Goal: Information Seeking & Learning: Understand process/instructions

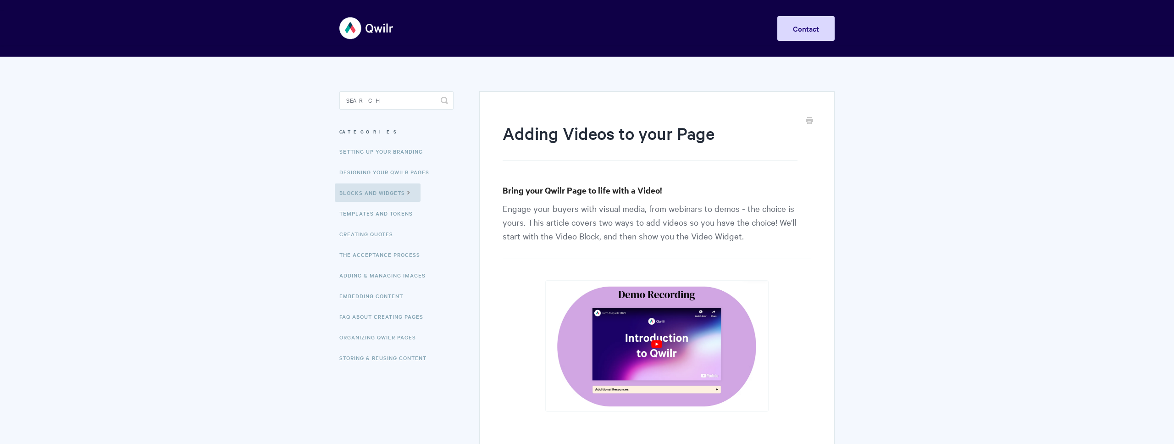
click at [628, 134] on h1 "Adding Videos to your Page" at bounding box center [649, 140] width 295 height 39
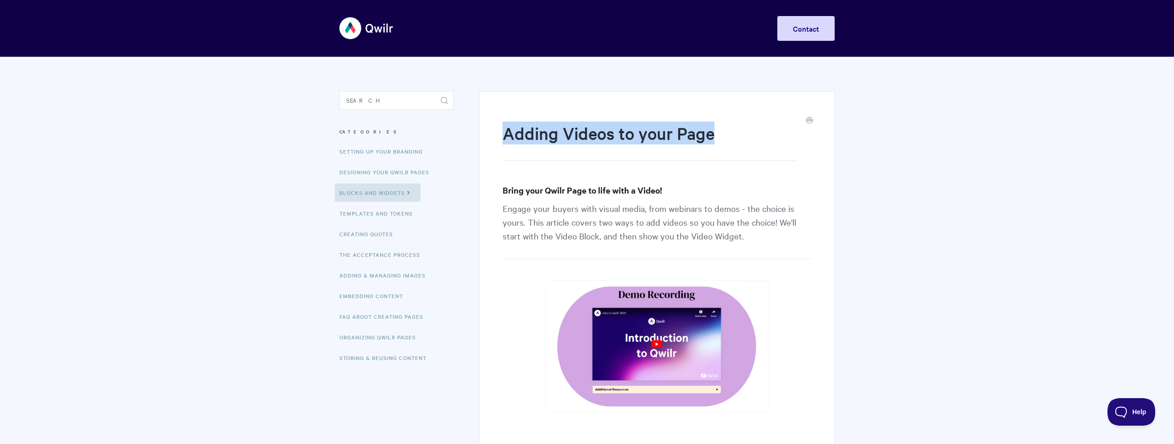
click at [628, 134] on h1 "Adding Videos to your Page" at bounding box center [649, 140] width 295 height 39
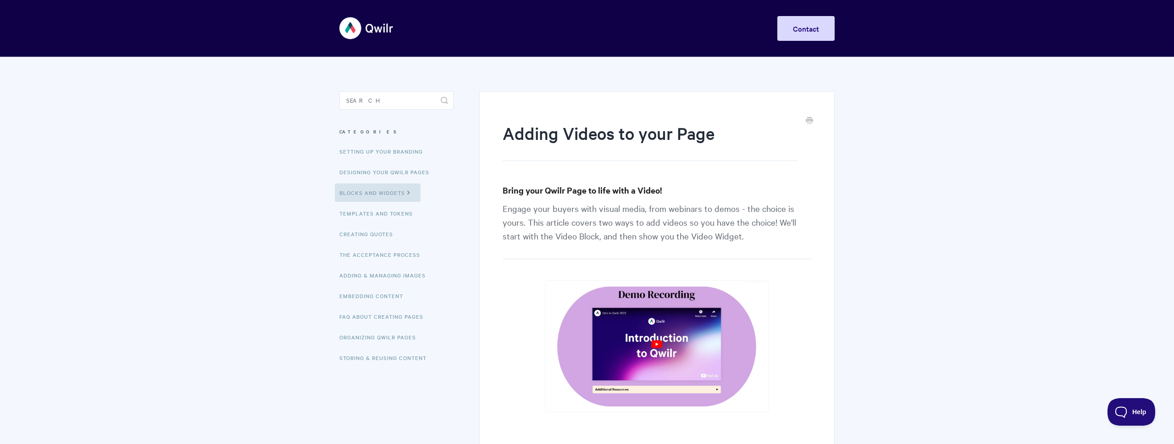
click at [624, 134] on h1 "Adding Videos to your Page" at bounding box center [649, 140] width 295 height 39
click at [628, 134] on h1 "Adding Videos to your Page" at bounding box center [649, 140] width 295 height 39
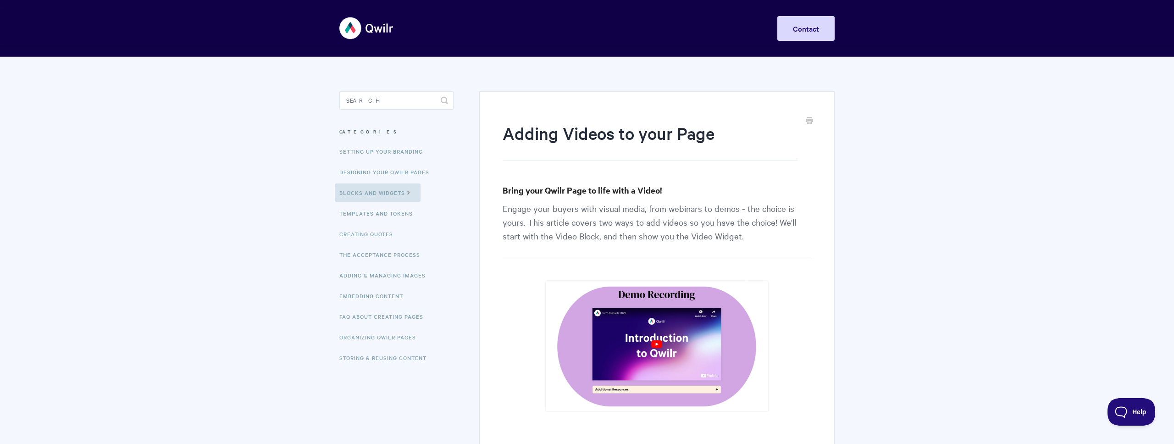
click at [624, 188] on h3 "Bring your Qwilr Page to life with a Video!" at bounding box center [656, 190] width 309 height 13
click at [624, 196] on h3 "Bring your Qwilr Page to life with a Video!" at bounding box center [656, 190] width 309 height 13
click at [574, 186] on h3 "Bring your Qwilr Page to life with a Video!" at bounding box center [656, 190] width 309 height 13
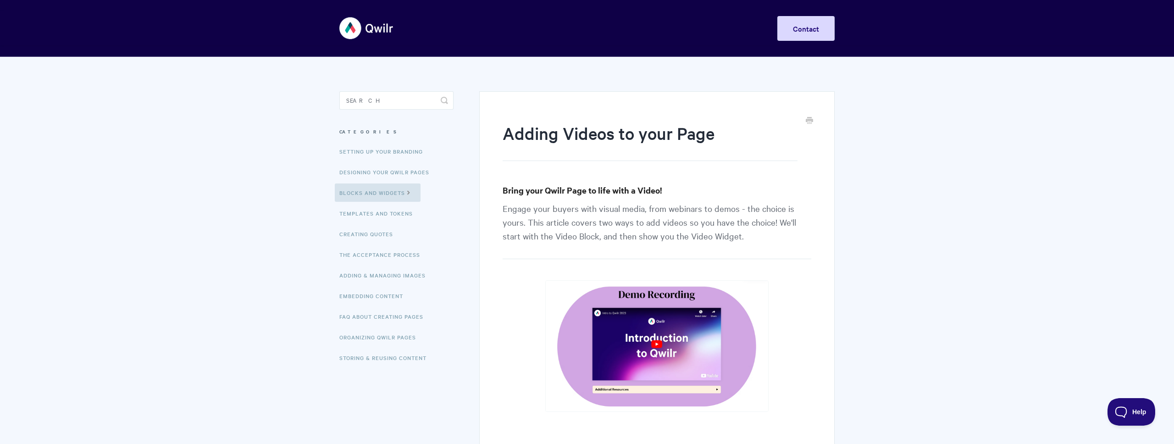
click at [593, 196] on h3 "Bring your Qwilr Page to life with a Video!" at bounding box center [656, 190] width 309 height 13
click at [593, 189] on h3 "Bring your Qwilr Page to life with a Video!" at bounding box center [656, 190] width 309 height 13
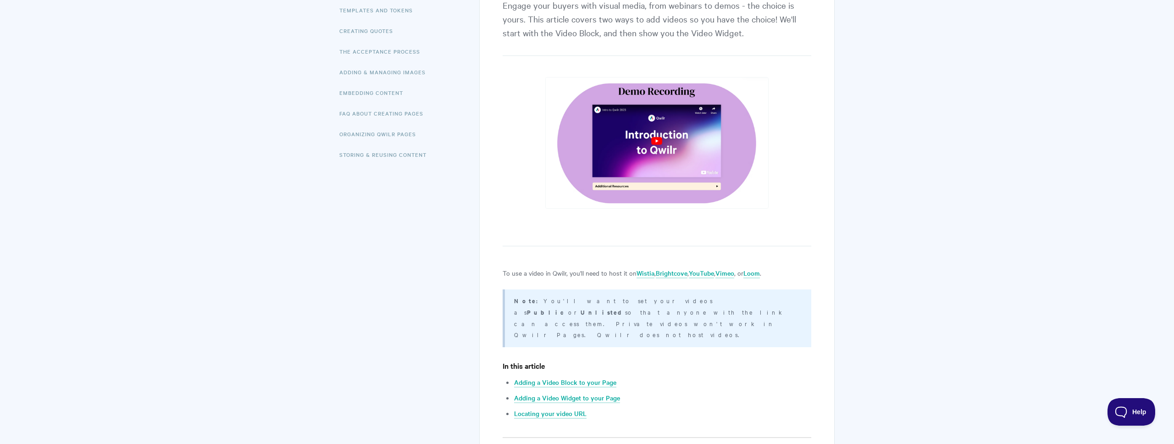
scroll to position [214, 0]
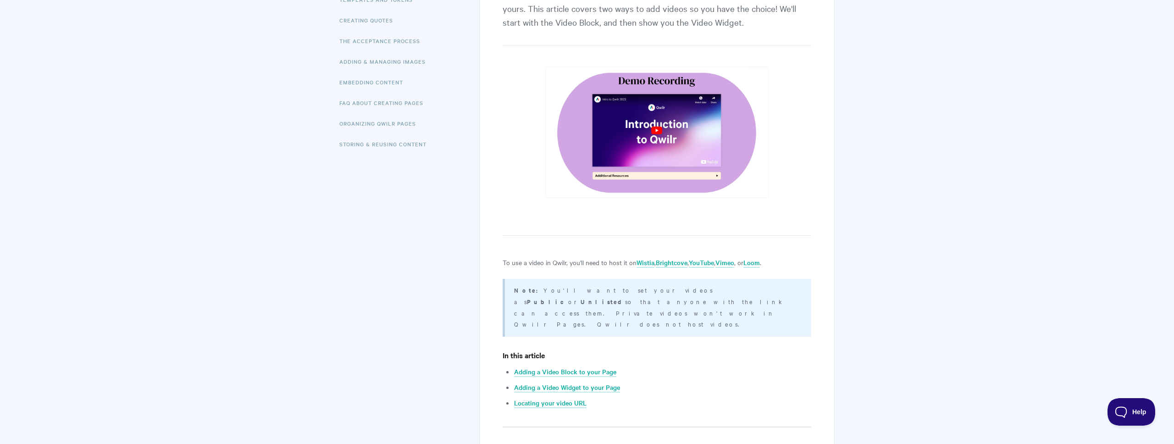
click at [625, 297] on strong "Unlisted" at bounding box center [602, 301] width 44 height 9
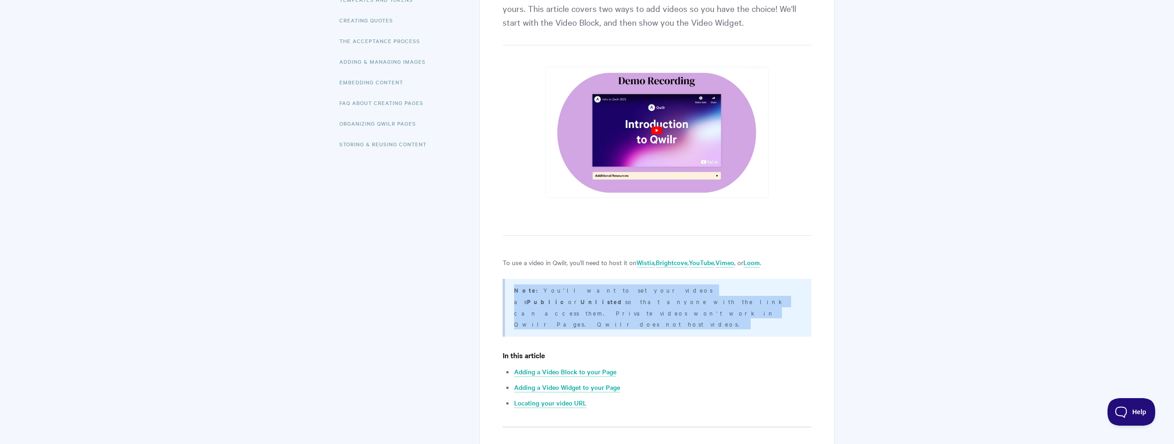
click at [625, 297] on strong "Unlisted" at bounding box center [602, 301] width 44 height 9
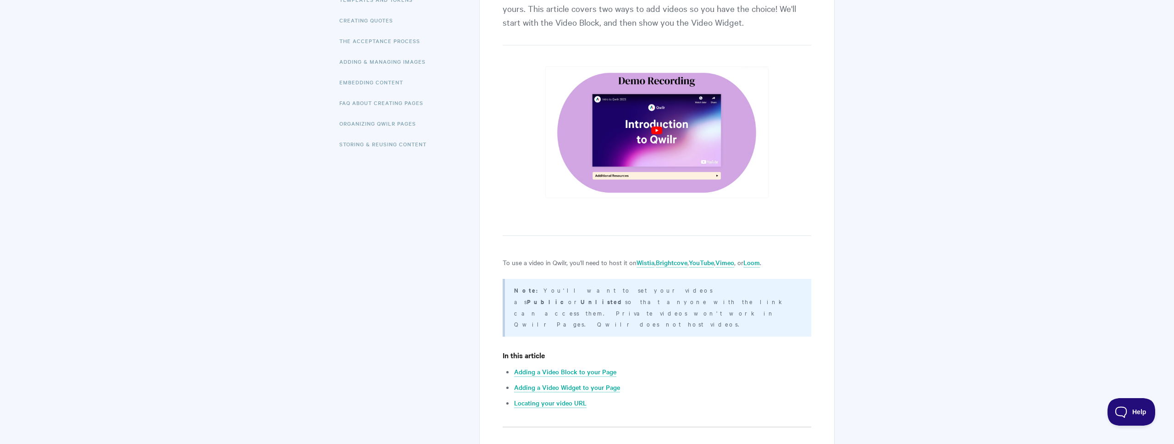
scroll to position [322, 0]
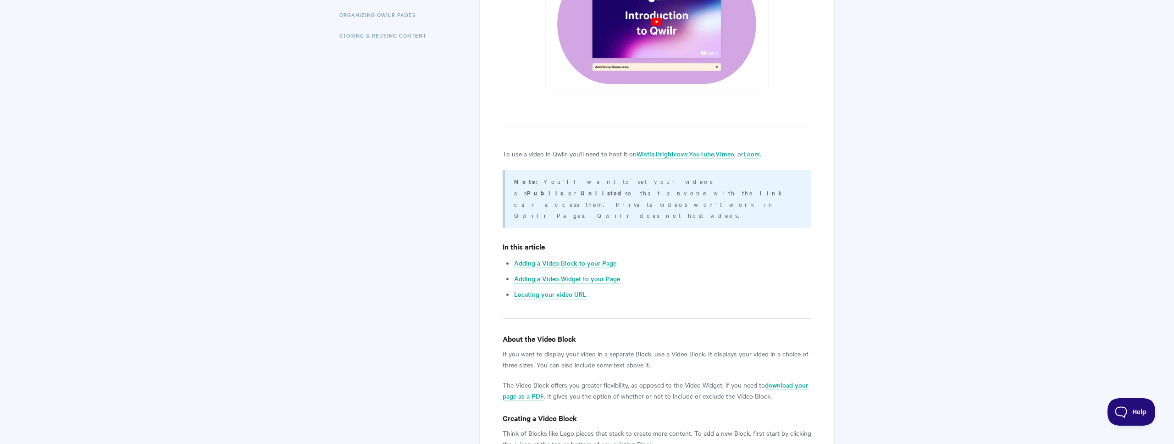
click at [656, 348] on p "If you want to display your video in a separate Block, use a Video Block. It di…" at bounding box center [656, 359] width 309 height 22
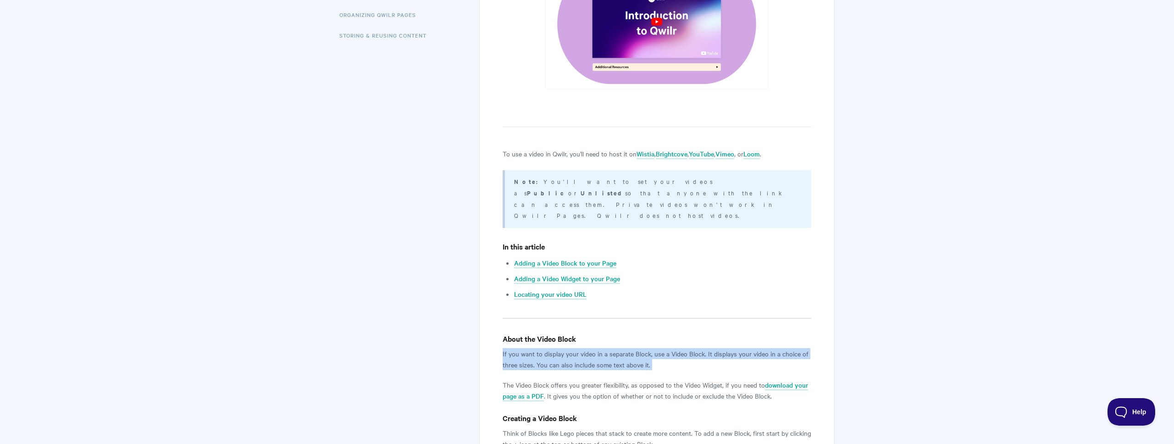
click at [656, 348] on p "If you want to display your video in a separate Block, use a Video Block. It di…" at bounding box center [656, 359] width 309 height 22
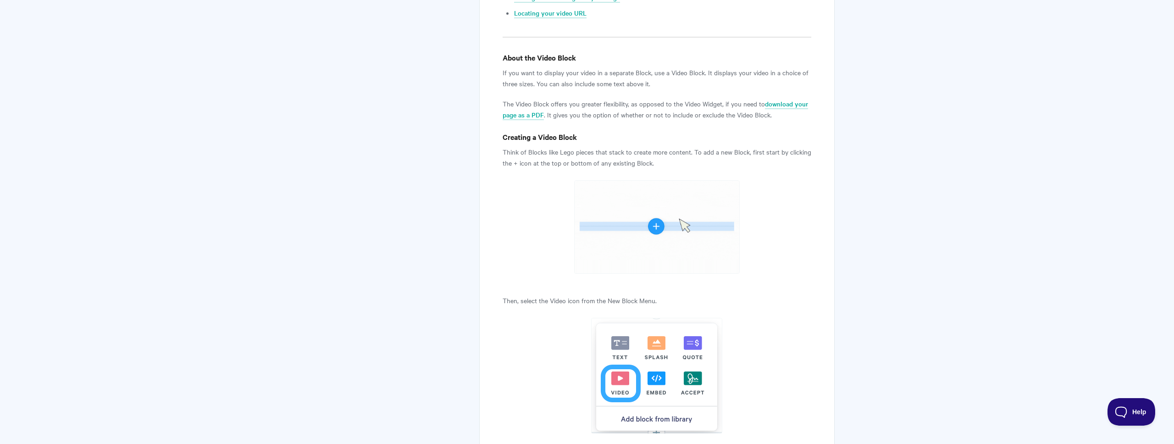
scroll to position [607, 0]
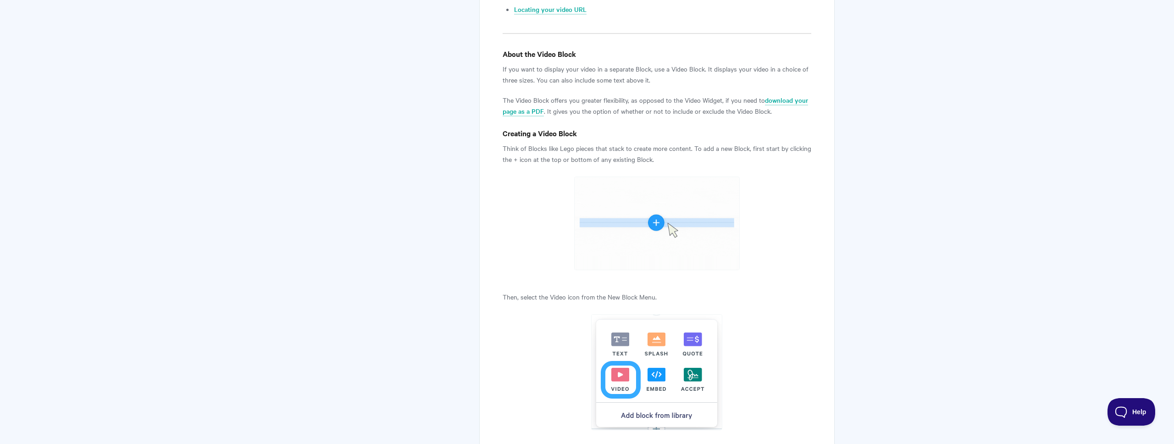
click at [659, 94] on p "The Video Block offers you greater flexibility, as opposed to the Video Widget,…" at bounding box center [656, 105] width 309 height 22
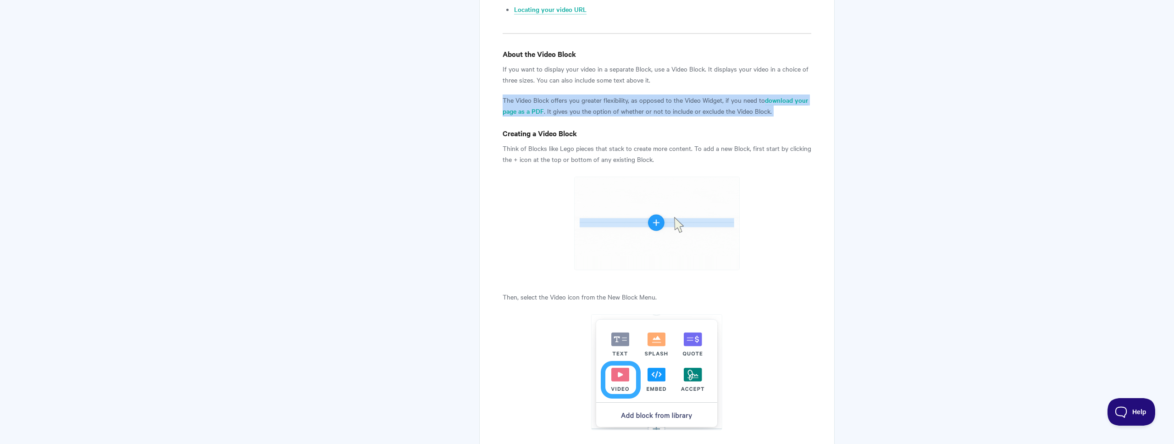
click at [659, 94] on p "The Video Block offers you greater flexibility, as opposed to the Video Widget,…" at bounding box center [656, 105] width 309 height 22
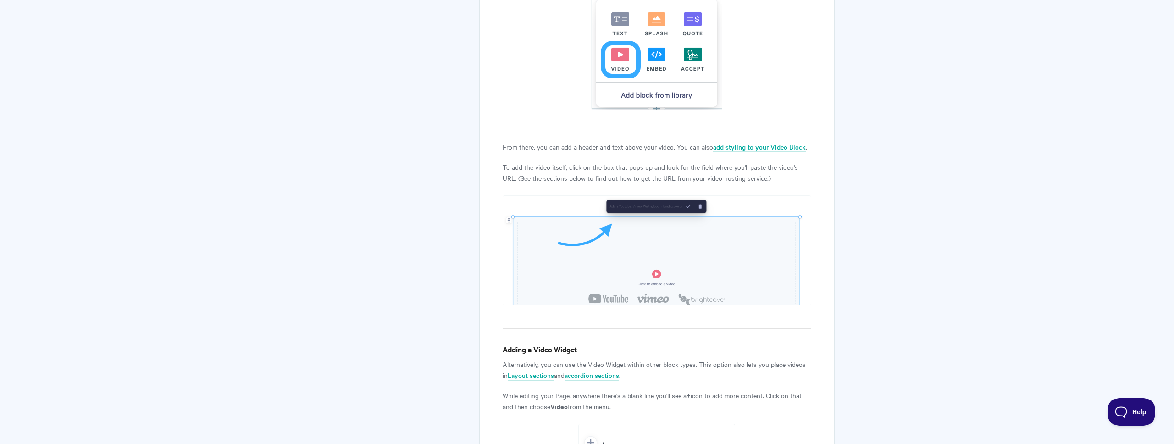
scroll to position [928, 0]
click at [666, 358] on p "Alternatively, you can use the Video Widget within other block types. This opti…" at bounding box center [656, 369] width 309 height 22
click at [657, 160] on p "To add the video itself, click on the box that pops up and look for the field w…" at bounding box center [656, 171] width 309 height 22
click at [665, 160] on p "To add the video itself, click on the box that pops up and look for the field w…" at bounding box center [656, 171] width 309 height 22
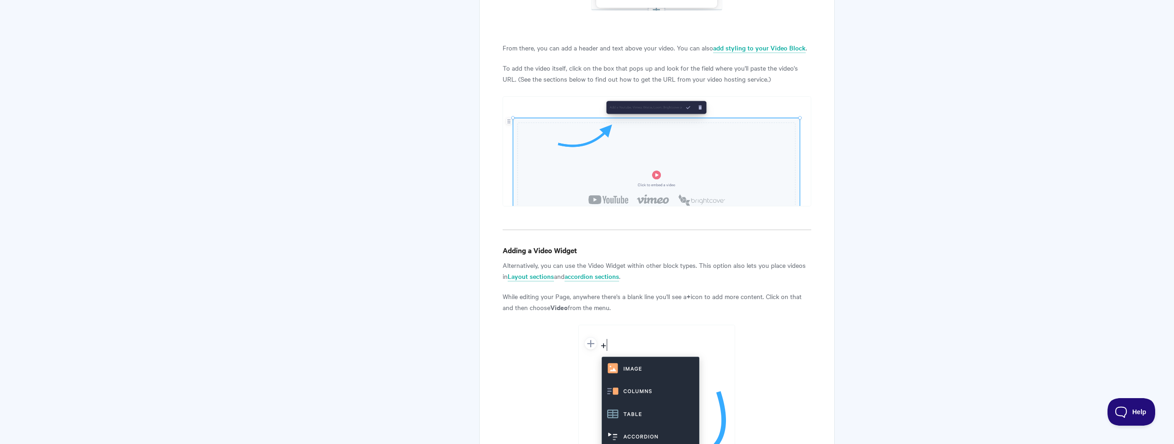
scroll to position [1027, 0]
click at [654, 259] on p "Alternatively, you can use the Video Widget within other block types. This opti…" at bounding box center [656, 270] width 309 height 22
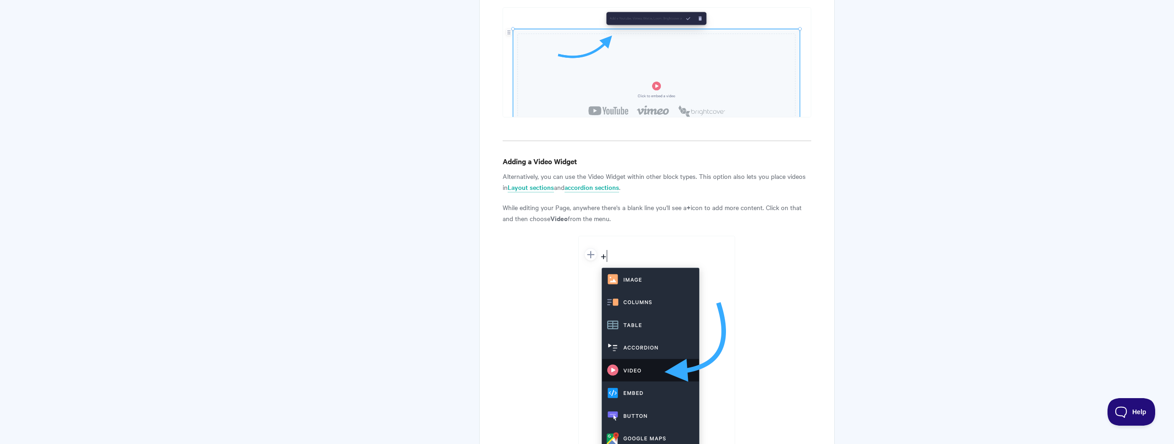
scroll to position [1120, 0]
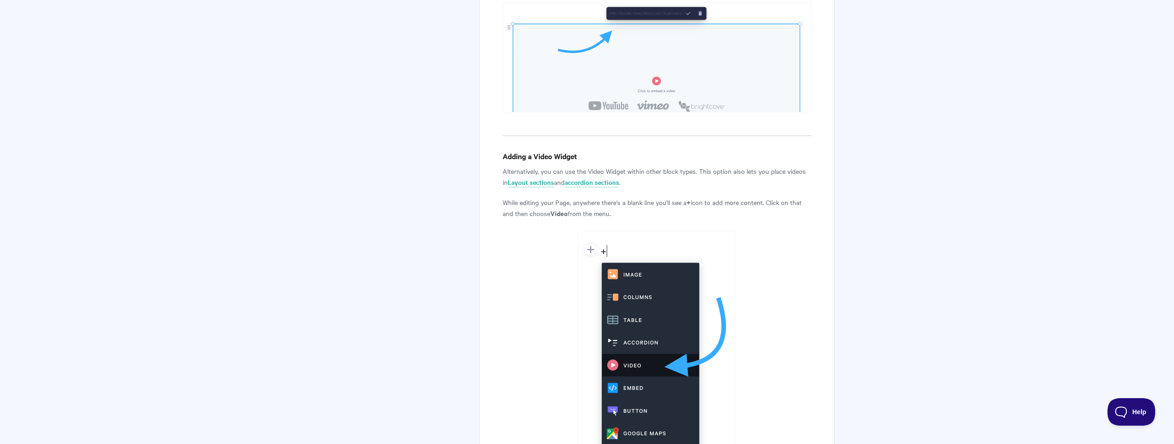
click at [661, 166] on p "Alternatively, you can use the Video Widget within other block types. This opti…" at bounding box center [656, 177] width 309 height 22
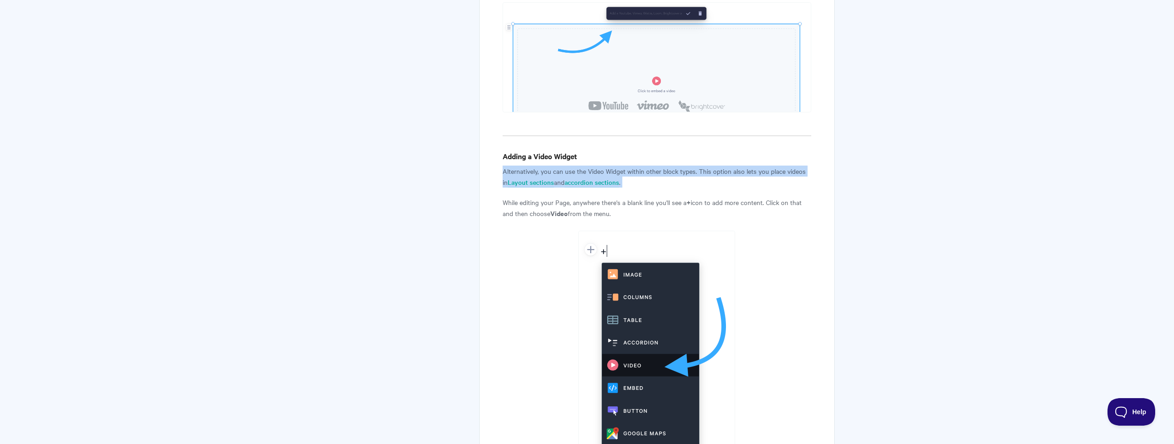
click at [661, 166] on p "Alternatively, you can use the Video Widget within other block types. This opti…" at bounding box center [656, 177] width 309 height 22
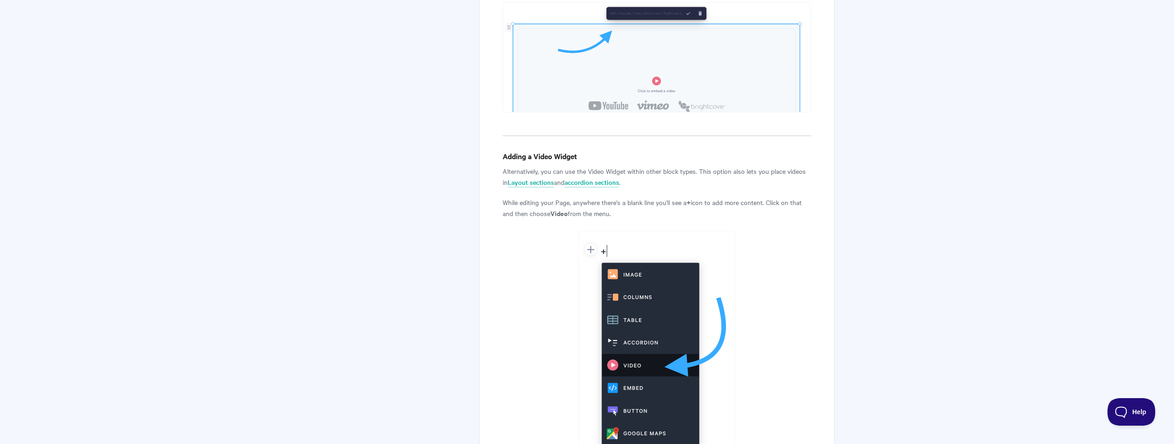
click at [649, 166] on p "Alternatively, you can use the Video Widget within other block types. This opti…" at bounding box center [656, 177] width 309 height 22
click at [668, 166] on p "Alternatively, you can use the Video Widget within other block types. This opti…" at bounding box center [656, 177] width 309 height 22
click at [659, 166] on p "Alternatively, you can use the Video Widget within other block types. This opti…" at bounding box center [656, 177] width 309 height 22
click at [654, 166] on p "Alternatively, you can use the Video Widget within other block types. This opti…" at bounding box center [656, 177] width 309 height 22
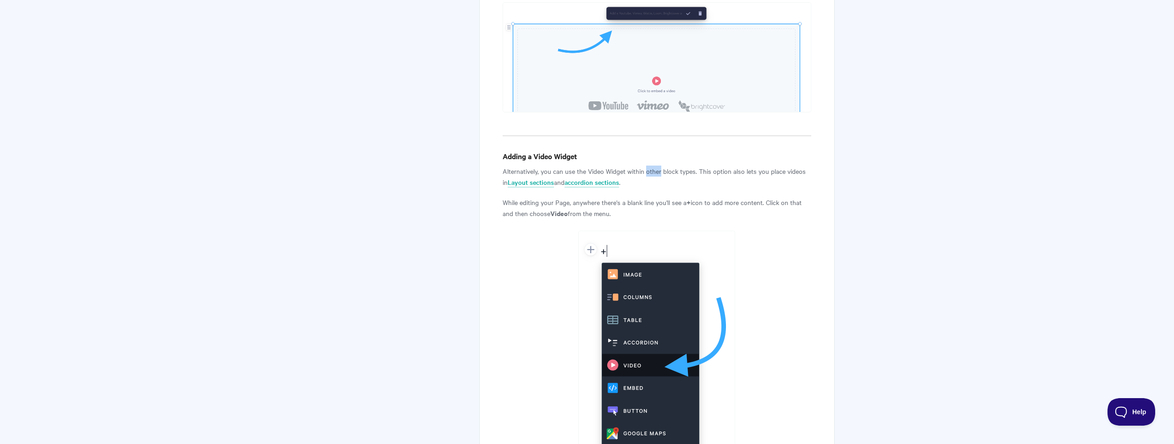
click at [654, 166] on p "Alternatively, you can use the Video Widget within other block types. This opti…" at bounding box center [656, 177] width 309 height 22
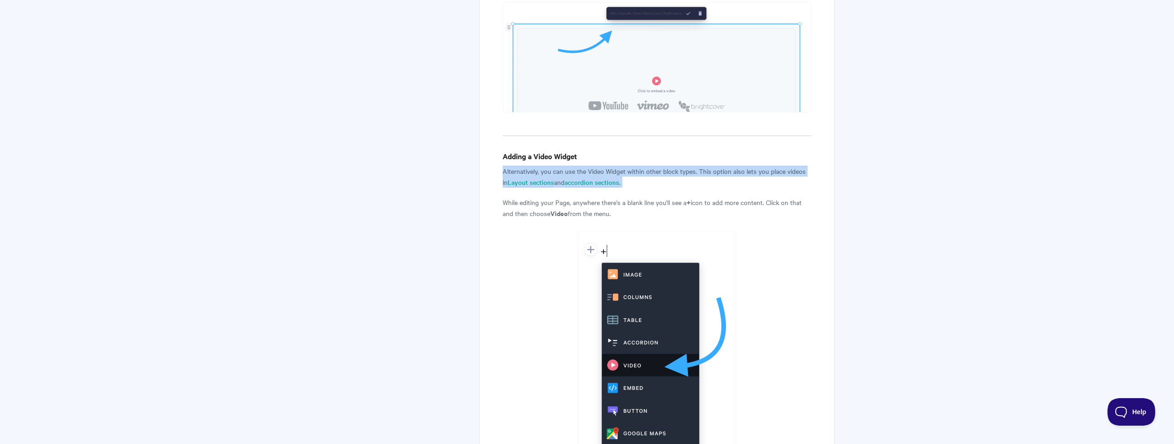
click at [654, 166] on p "Alternatively, you can use the Video Widget within other block types. This opti…" at bounding box center [656, 177] width 309 height 22
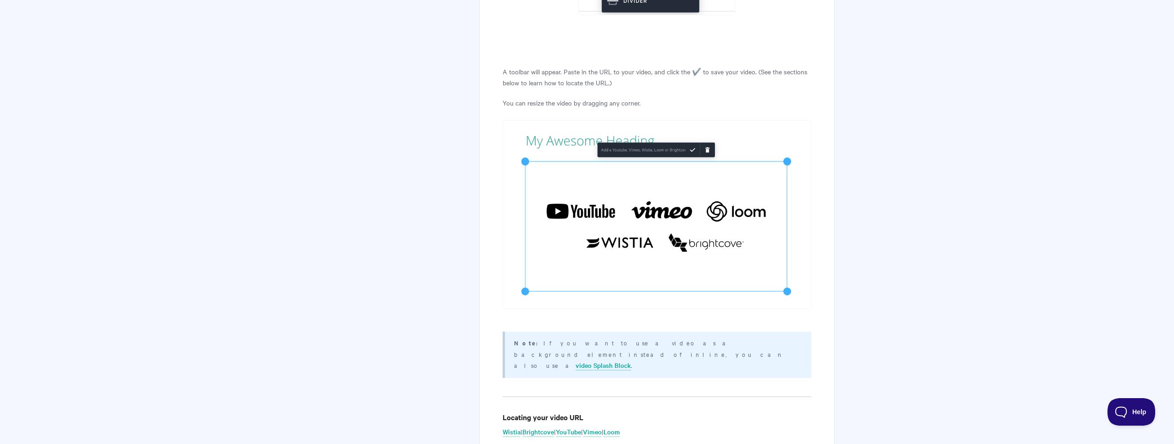
scroll to position [1600, 0]
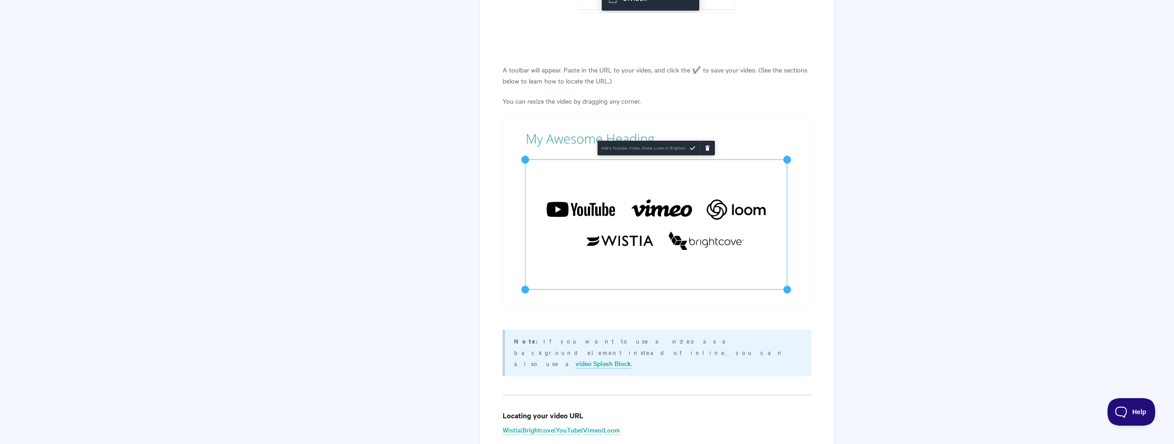
click at [602, 95] on p "You can resize the video by dragging any corner." at bounding box center [656, 100] width 309 height 11
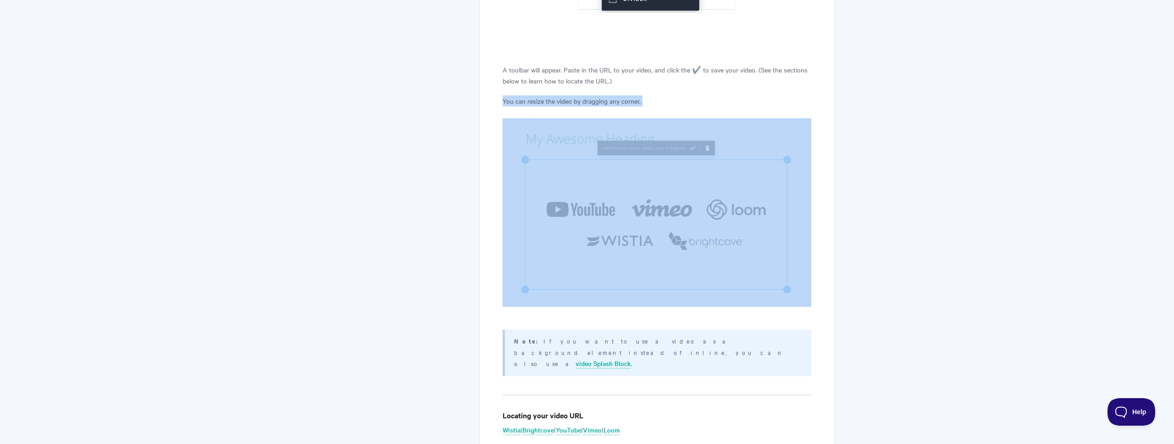
click at [602, 95] on p "You can resize the video by dragging any corner." at bounding box center [656, 100] width 309 height 11
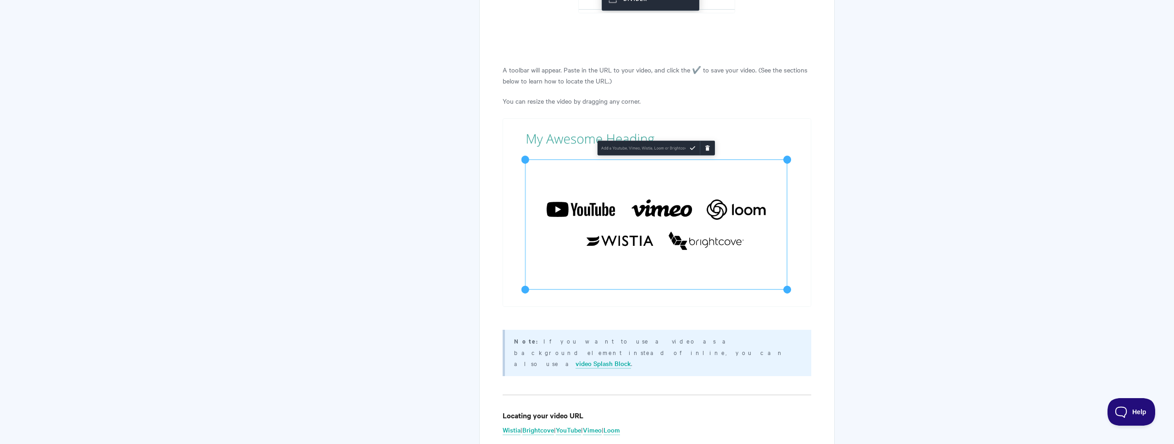
click at [609, 64] on p "A toolbar will appear. Paste in the URL to your video, and click the ✔️ to save…" at bounding box center [656, 75] width 309 height 22
click at [655, 162] on img at bounding box center [656, 212] width 309 height 188
click at [617, 394] on hr at bounding box center [656, 394] width 309 height 1
click at [644, 335] on p "Note: If you want to use a video as a background element instead of inline, you…" at bounding box center [657, 351] width 286 height 33
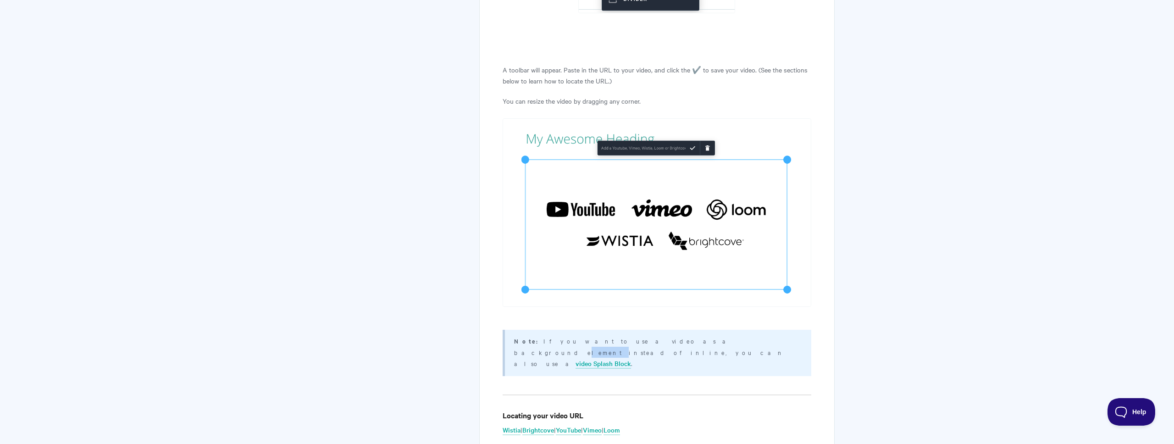
click at [644, 335] on p "Note: If you want to use a video as a background element instead of inline, you…" at bounding box center [657, 351] width 286 height 33
click at [656, 335] on p "Note: If you want to use a video as a background element instead of inline, you…" at bounding box center [657, 351] width 286 height 33
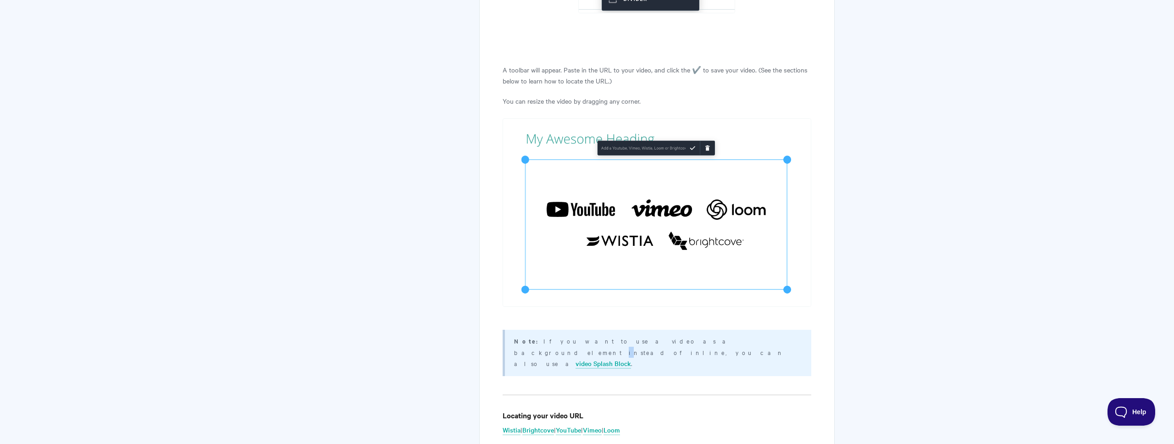
click at [656, 335] on p "Note: If you want to use a video as a background element instead of inline, you…" at bounding box center [657, 351] width 286 height 33
click at [660, 335] on p "Note: If you want to use a video as a background element instead of inline, you…" at bounding box center [657, 351] width 286 height 33
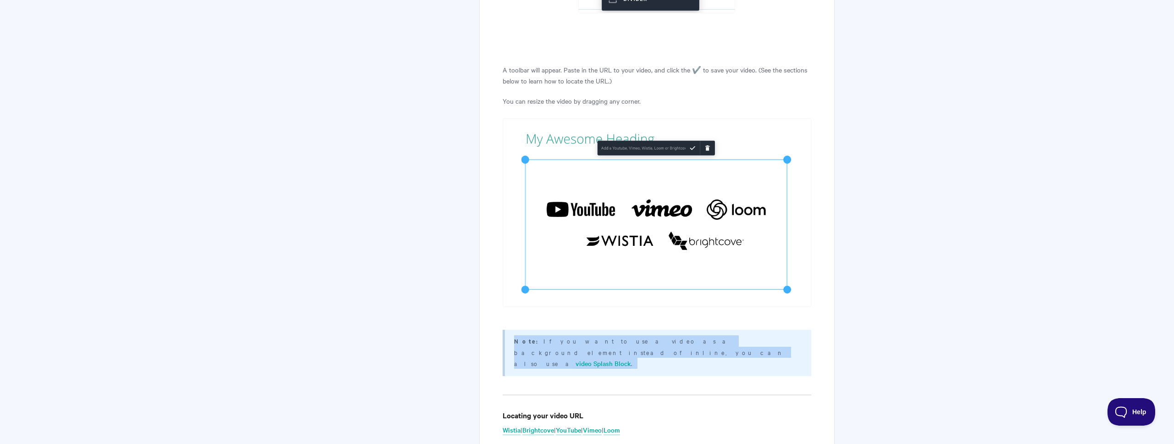
click at [660, 335] on p "Note: If you want to use a video as a background element instead of inline, you…" at bounding box center [657, 351] width 286 height 33
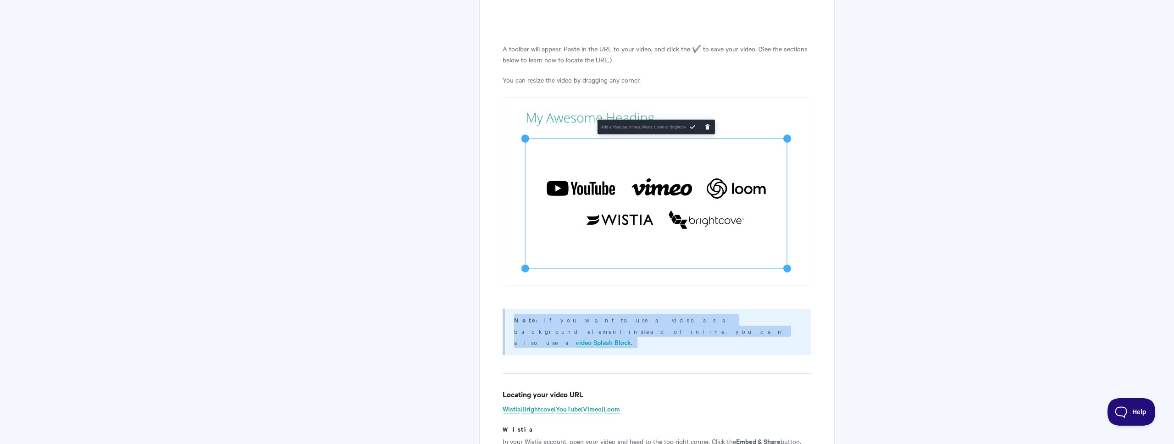
scroll to position [1629, 0]
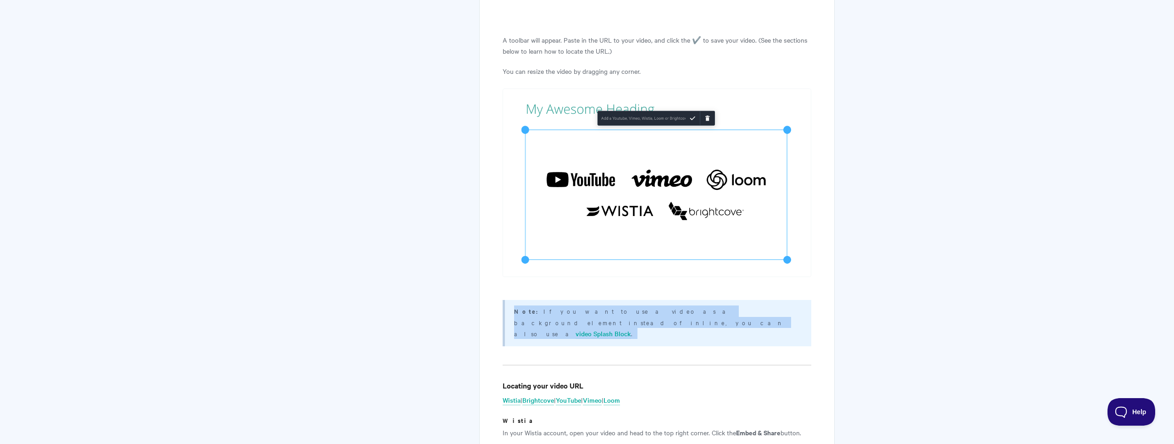
click at [662, 305] on p "Note: If you want to use a video as a background element instead of inline, you…" at bounding box center [657, 321] width 286 height 33
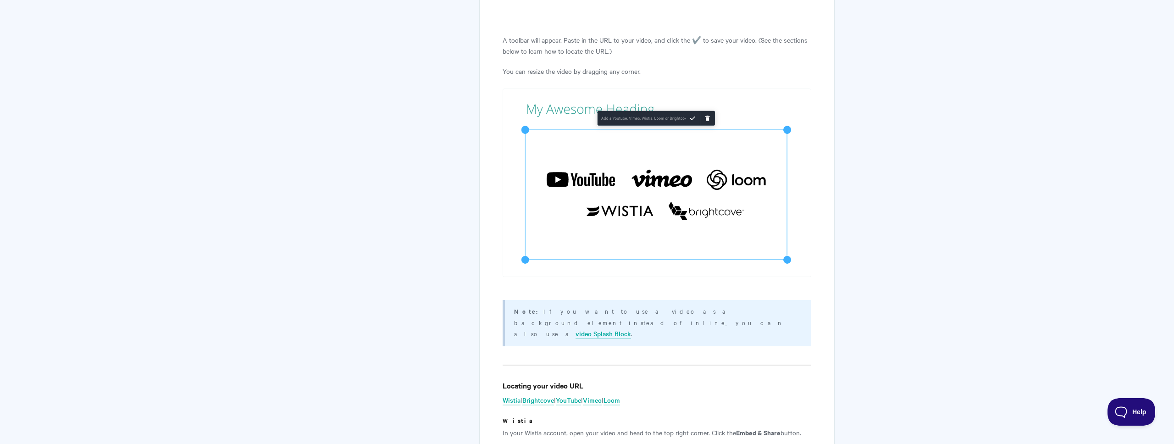
click at [661, 305] on p "Note: If you want to use a video as a background element instead of inline, you…" at bounding box center [657, 321] width 286 height 33
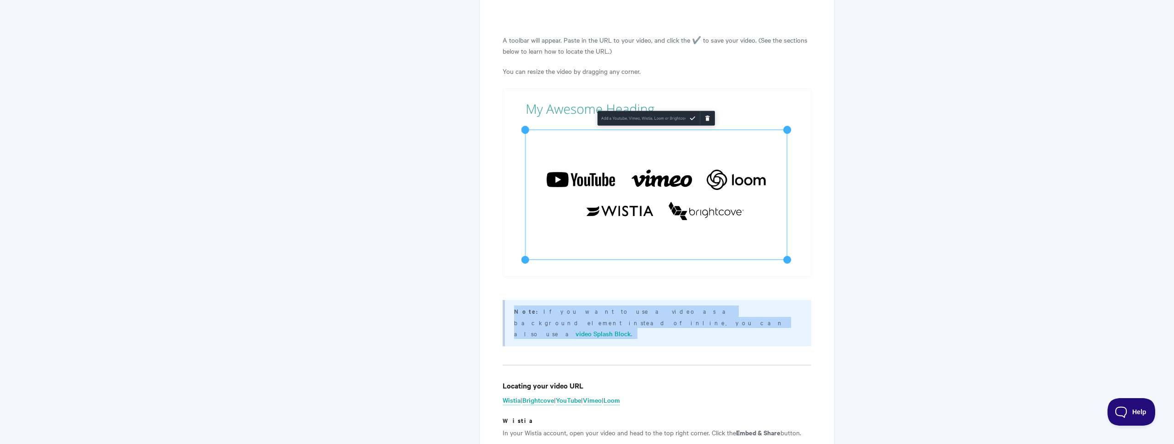
click at [661, 305] on p "Note: If you want to use a video as a background element instead of inline, you…" at bounding box center [657, 321] width 286 height 33
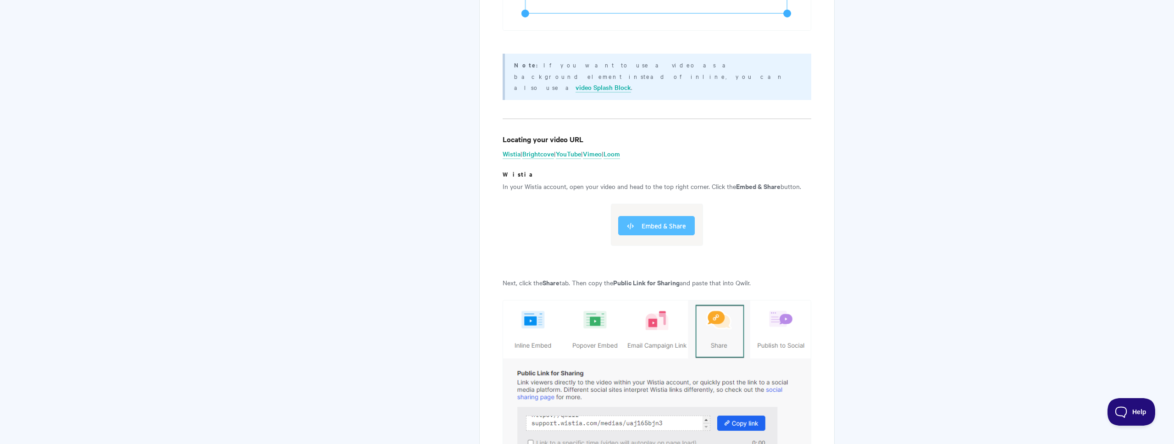
scroll to position [1899, 0]
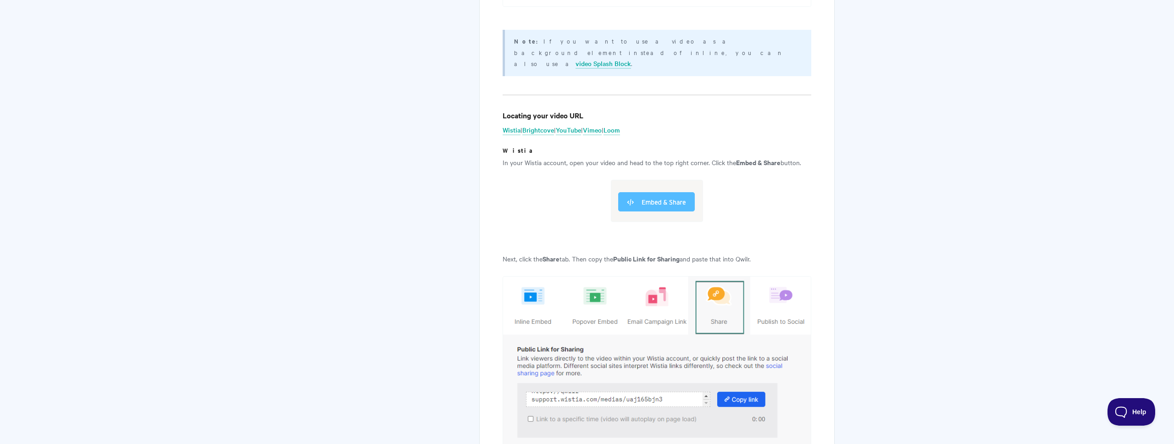
click at [640, 254] on strong "Public Link for Sharing" at bounding box center [646, 259] width 66 height 10
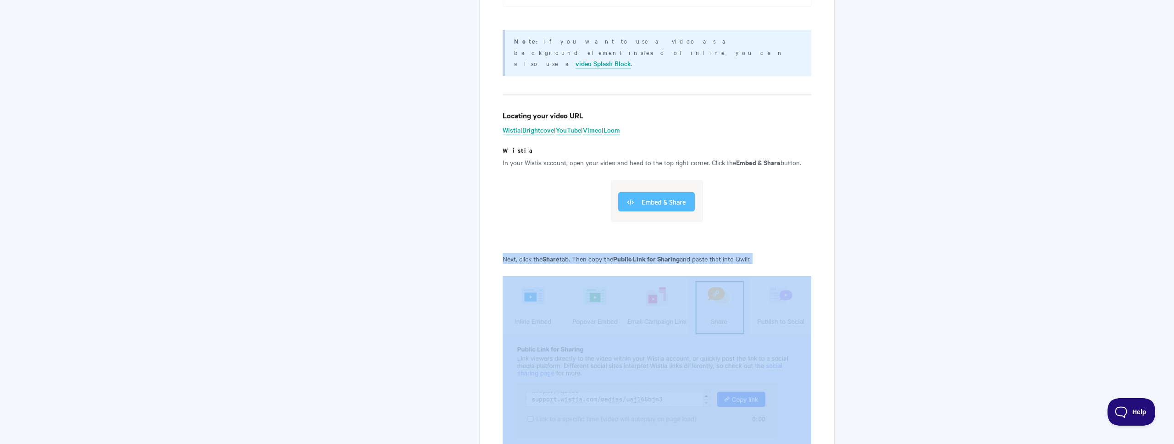
click at [640, 254] on strong "Public Link for Sharing" at bounding box center [646, 259] width 66 height 10
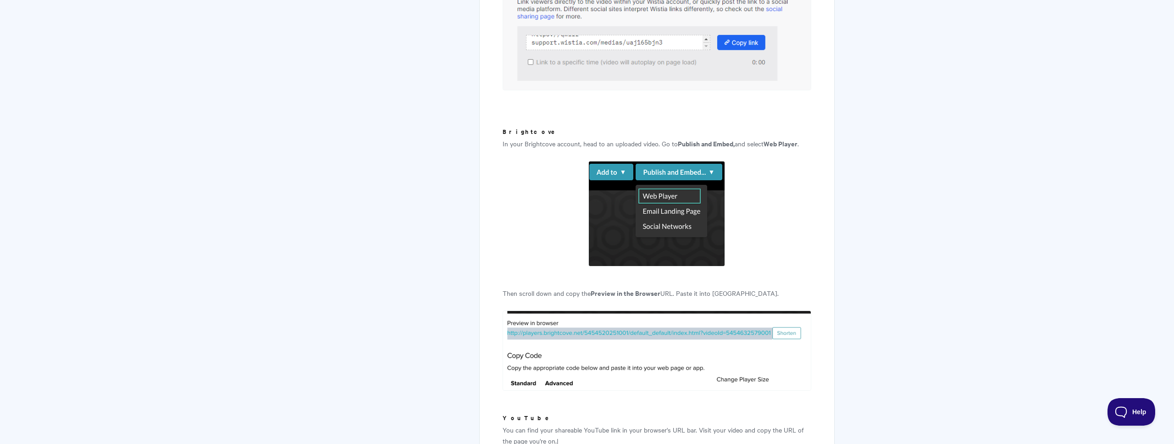
scroll to position [2249, 0]
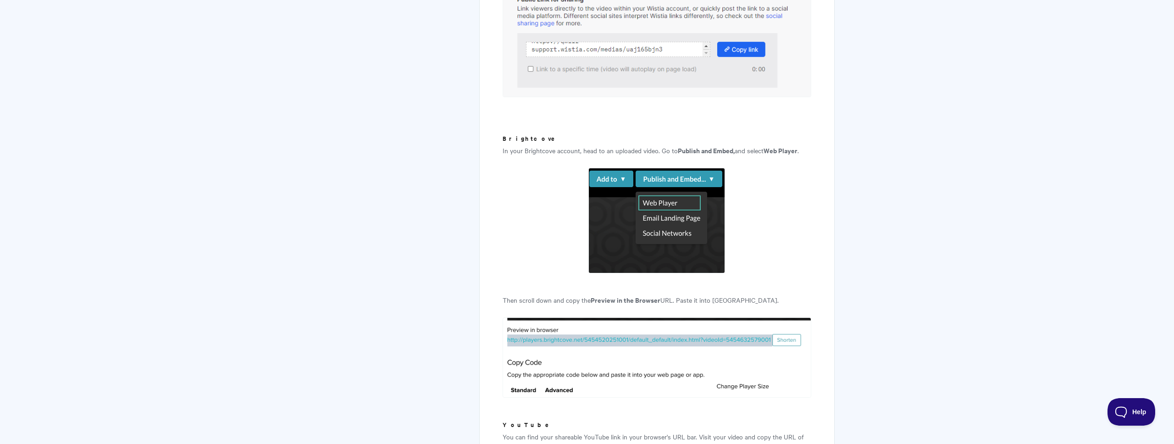
click at [628, 295] on strong "Preview in the Browser" at bounding box center [626, 300] width 70 height 10
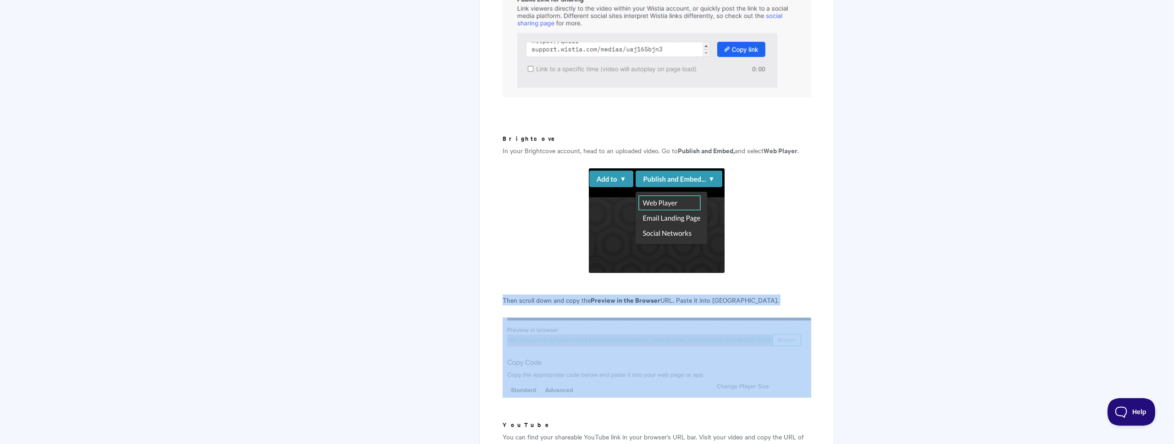
click at [628, 295] on strong "Preview in the Browser" at bounding box center [626, 300] width 70 height 10
click at [628, 294] on p "Then scroll down and copy the Preview in the Browser URL. Paste it into [GEOGRA…" at bounding box center [656, 299] width 309 height 11
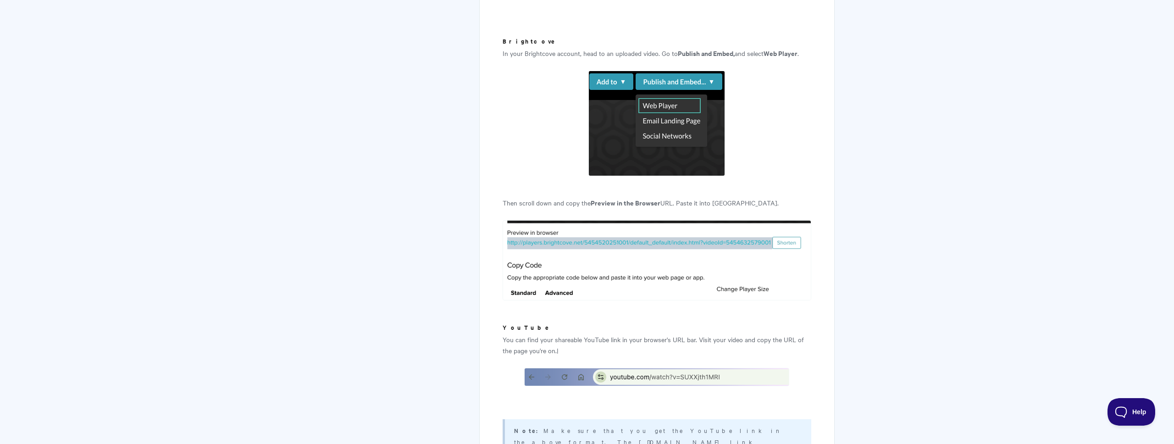
scroll to position [2348, 0]
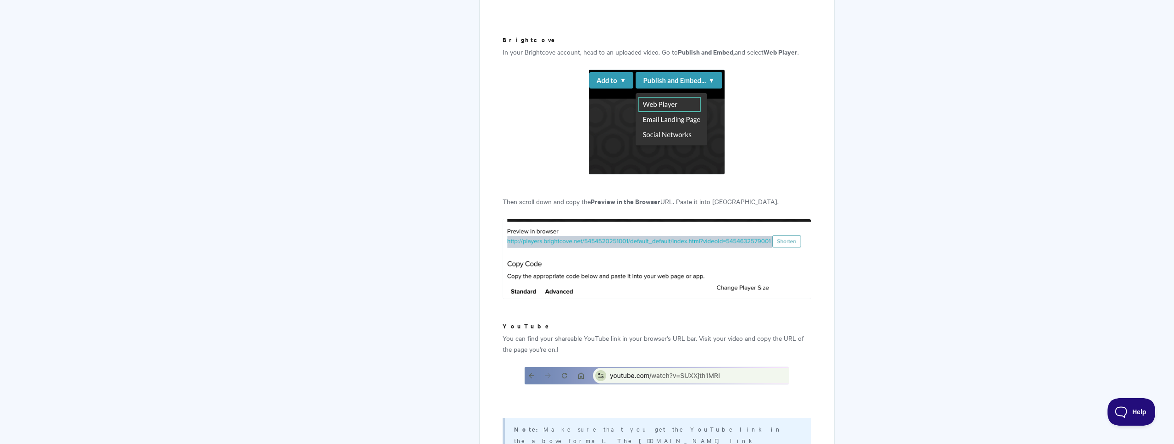
click at [658, 332] on p "You can find your shareable YouTube link in your browser's URL bar. Visit your …" at bounding box center [656, 343] width 309 height 22
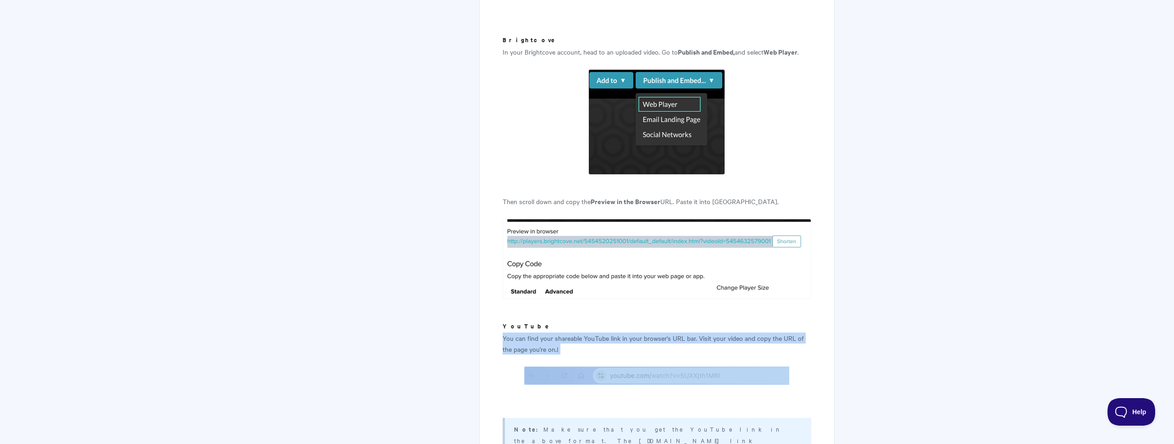
click at [658, 332] on p "You can find your shareable YouTube link in your browser's URL bar. Visit your …" at bounding box center [656, 343] width 309 height 22
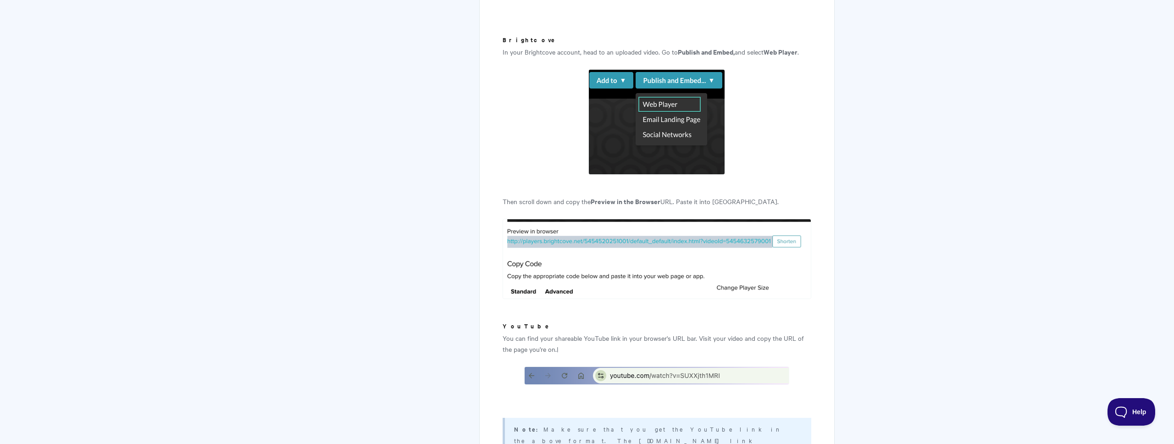
click at [658, 332] on p "You can find your shareable YouTube link in your browser's URL bar. Visit your …" at bounding box center [656, 343] width 309 height 22
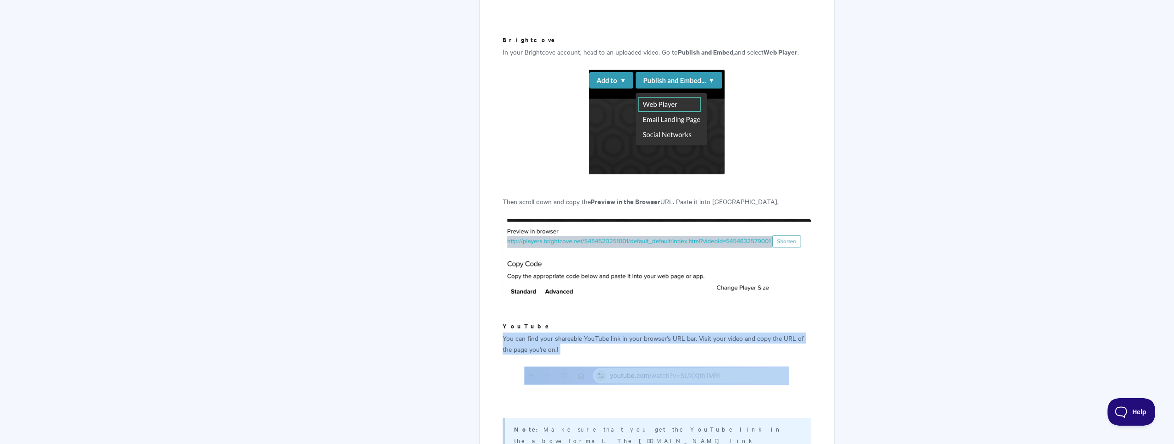
click at [658, 332] on p "You can find your shareable YouTube link in your browser's URL bar. Visit your …" at bounding box center [656, 343] width 309 height 22
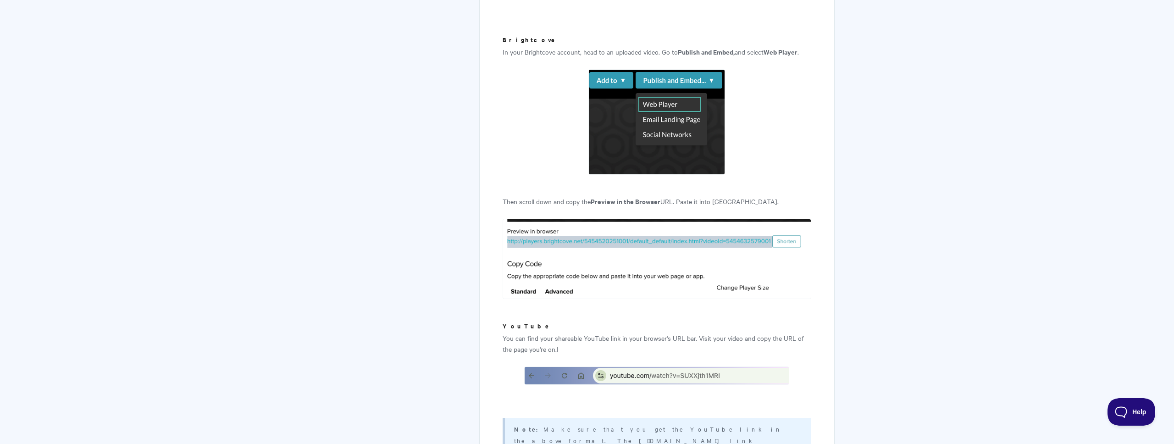
scroll to position [2625, 0]
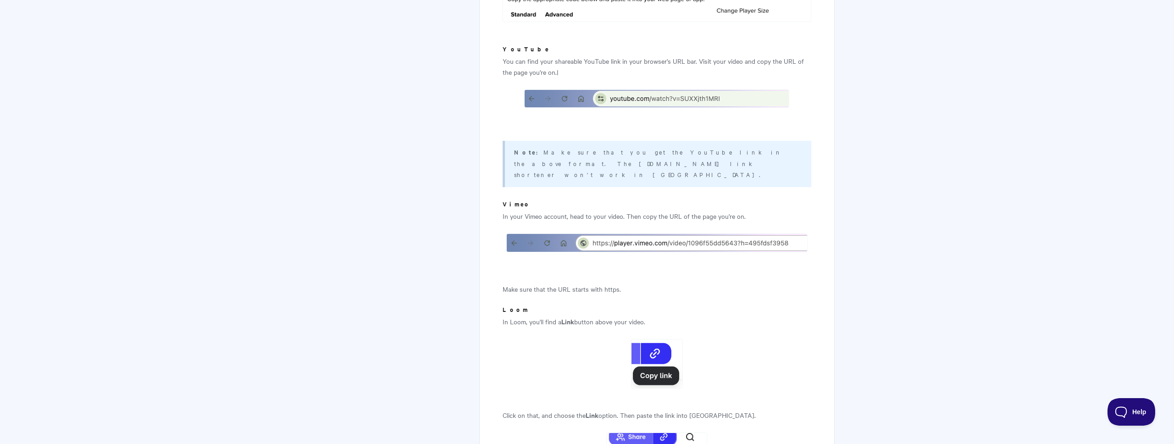
click at [649, 210] on p "In your Vimeo account, head to your video. Then copy the URL of the page you're…" at bounding box center [656, 215] width 309 height 11
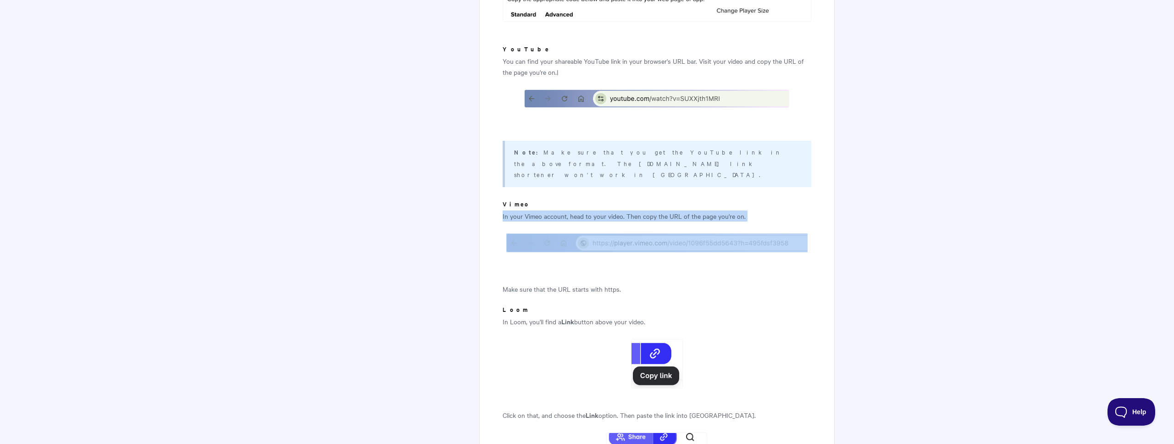
click at [649, 210] on p "In your Vimeo account, head to your video. Then copy the URL of the page you're…" at bounding box center [656, 215] width 309 height 11
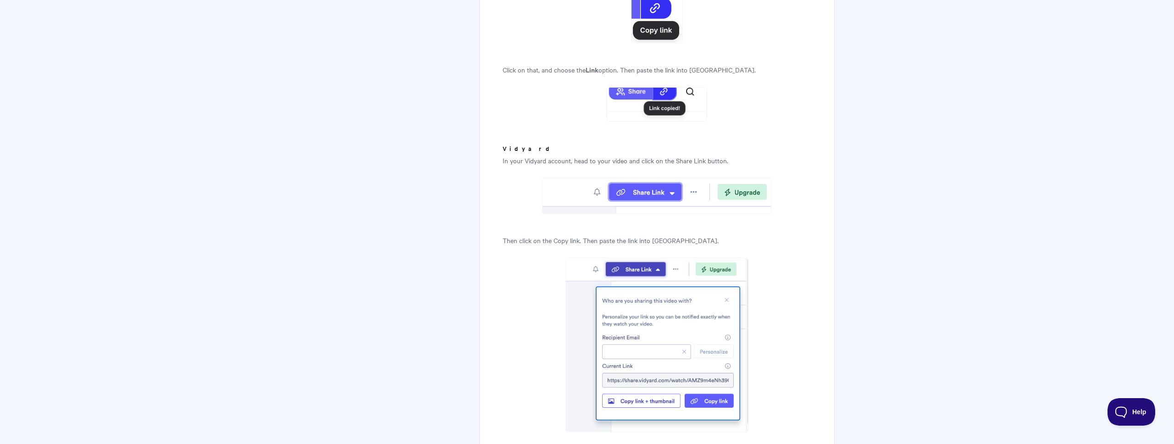
scroll to position [2971, 0]
click at [636, 234] on p "Then click on the Copy link. Then paste the link into [GEOGRAPHIC_DATA]." at bounding box center [656, 239] width 309 height 11
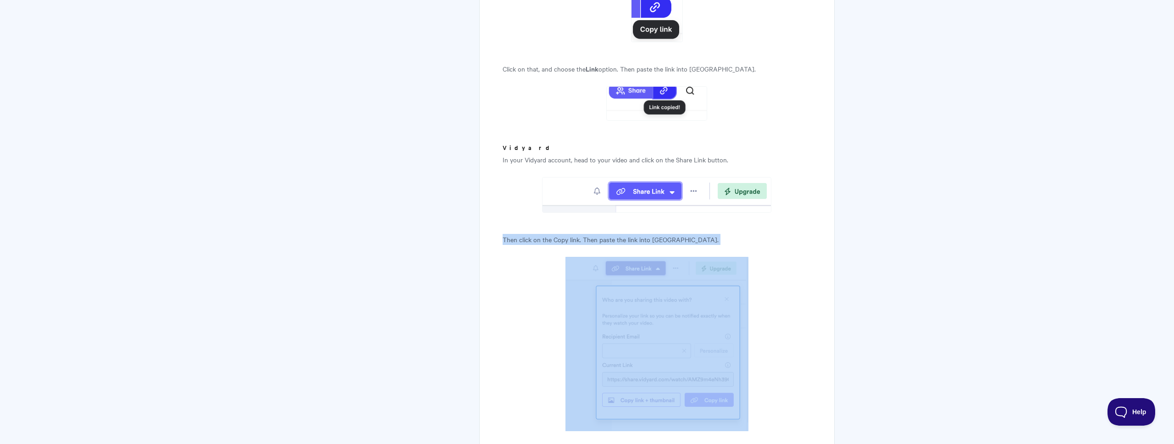
click at [636, 234] on p "Then click on the Copy link. Then paste the link into [GEOGRAPHIC_DATA]." at bounding box center [656, 239] width 309 height 11
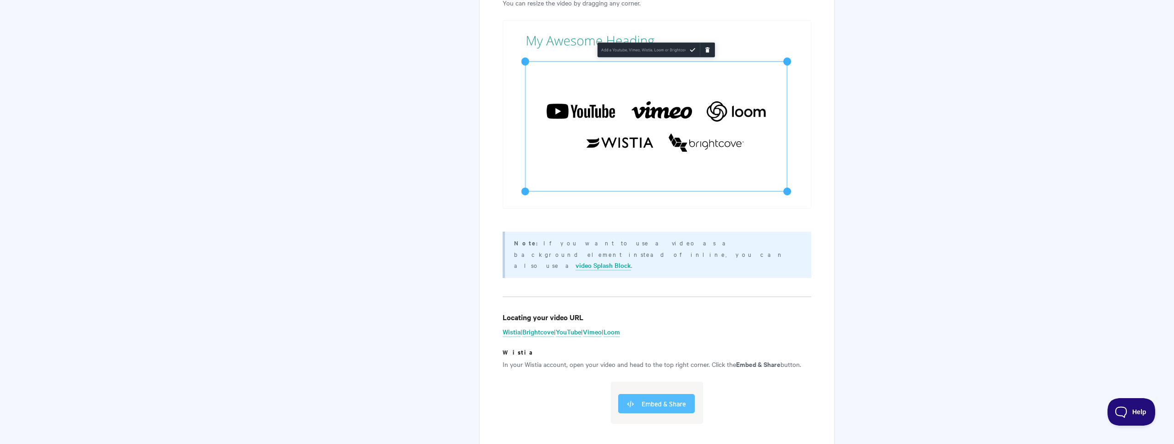
scroll to position [1577, 0]
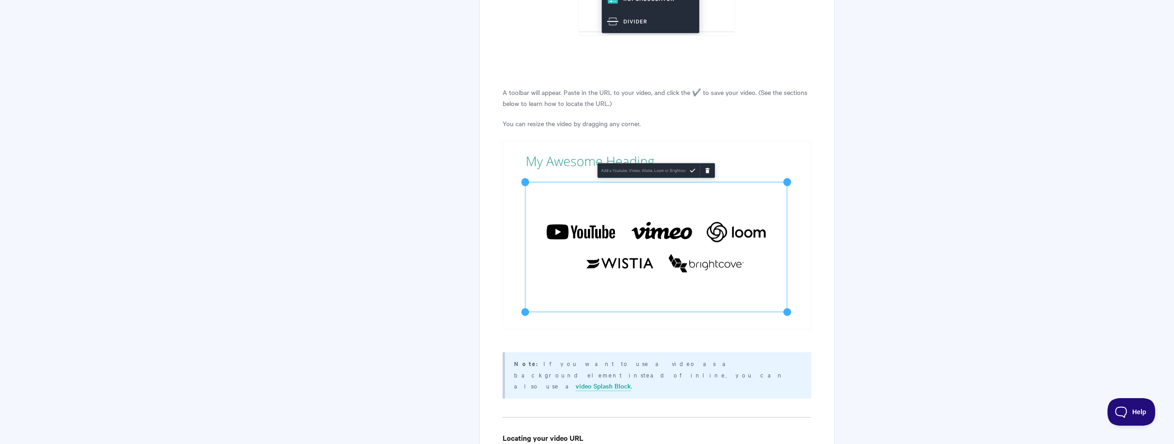
click at [596, 118] on p "You can resize the video by dragging any corner." at bounding box center [656, 123] width 309 height 11
click at [658, 87] on p "A toolbar will appear. Paste in the URL to your video, and click the ✔️ to save…" at bounding box center [656, 98] width 309 height 22
click at [656, 87] on p "A toolbar will appear. Paste in the URL to your video, and click the ✔️ to save…" at bounding box center [656, 98] width 309 height 22
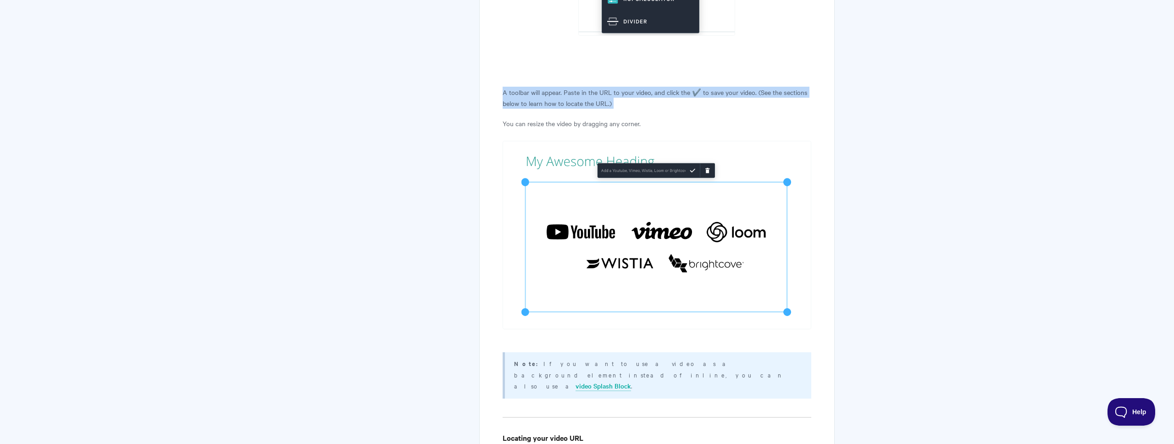
click at [656, 87] on p "A toolbar will appear. Paste in the URL to your video, and click the ✔️ to save…" at bounding box center [656, 98] width 309 height 22
click at [646, 358] on p "Note: If you want to use a video as a background element instead of inline, you…" at bounding box center [657, 374] width 286 height 33
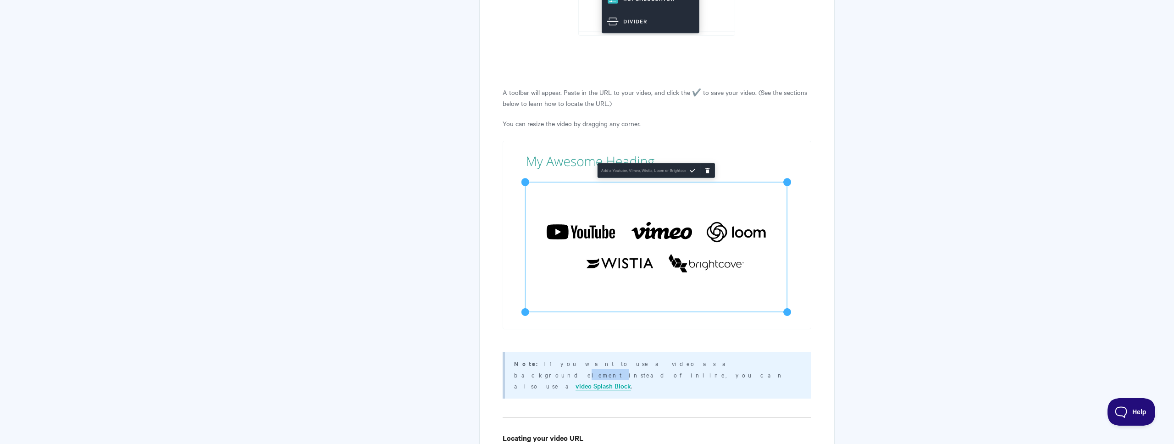
click at [646, 358] on p "Note: If you want to use a video as a background element instead of inline, you…" at bounding box center [657, 374] width 286 height 33
click at [652, 358] on p "Note: If you want to use a video as a background element instead of inline, you…" at bounding box center [657, 374] width 286 height 33
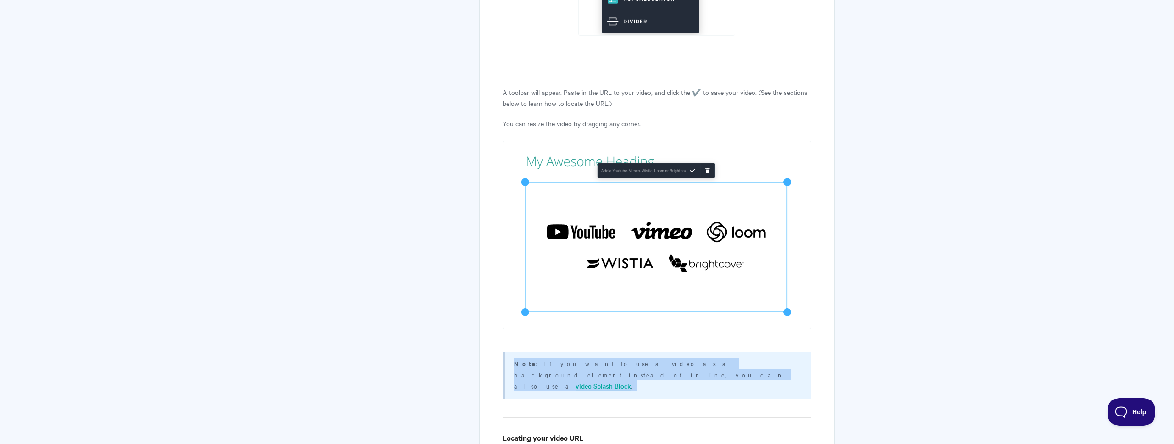
click at [652, 358] on p "Note: If you want to use a video as a background element instead of inline, you…" at bounding box center [657, 374] width 286 height 33
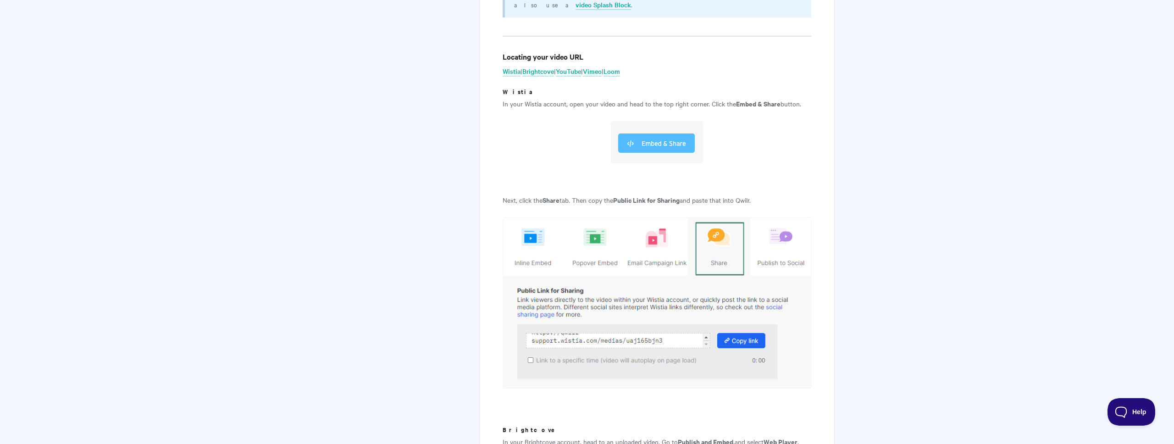
scroll to position [1959, 0]
click at [647, 273] on img at bounding box center [656, 302] width 309 height 171
click at [648, 270] on img at bounding box center [656, 302] width 309 height 171
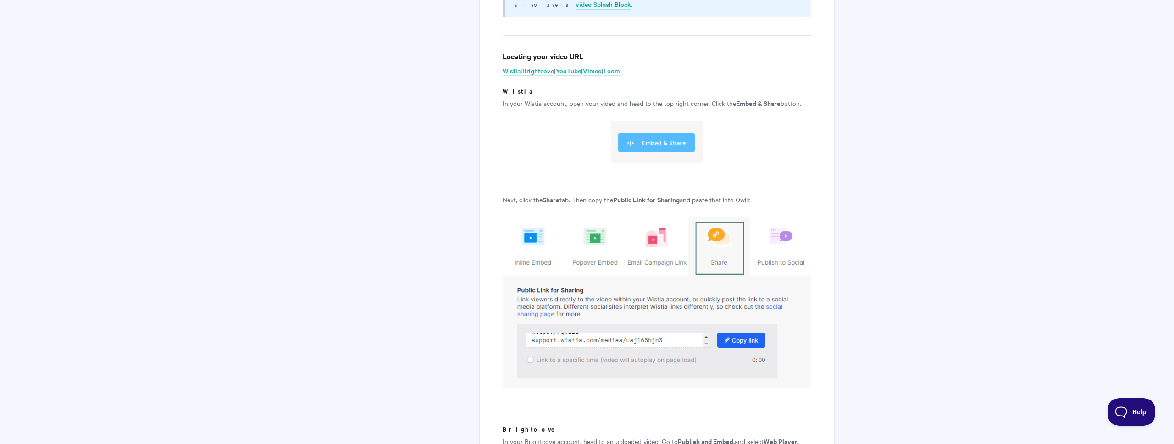
click at [657, 261] on img at bounding box center [656, 302] width 309 height 171
click at [657, 272] on img at bounding box center [656, 302] width 309 height 171
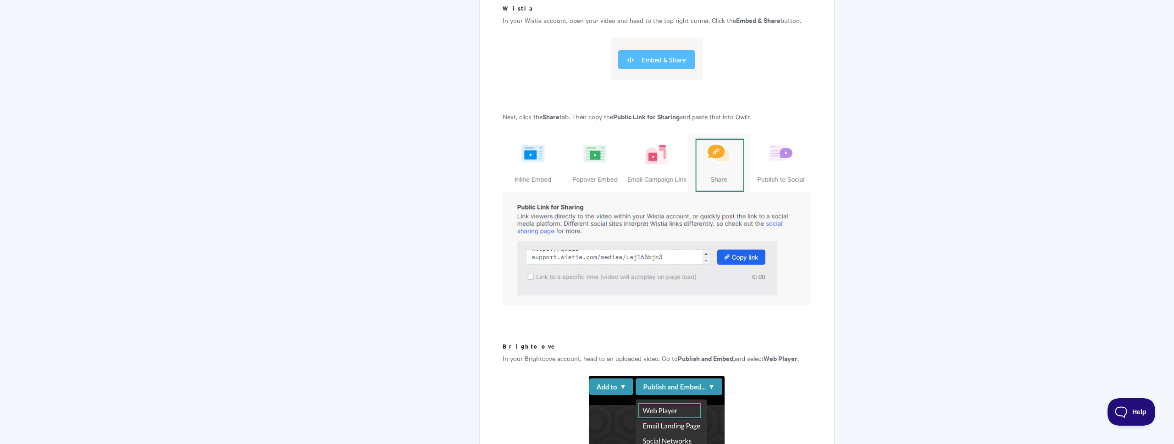
scroll to position [2042, 0]
click at [645, 352] on p "In your Brightcove account, head to an uploaded video. Go to Publish and Embed,…" at bounding box center [656, 357] width 309 height 11
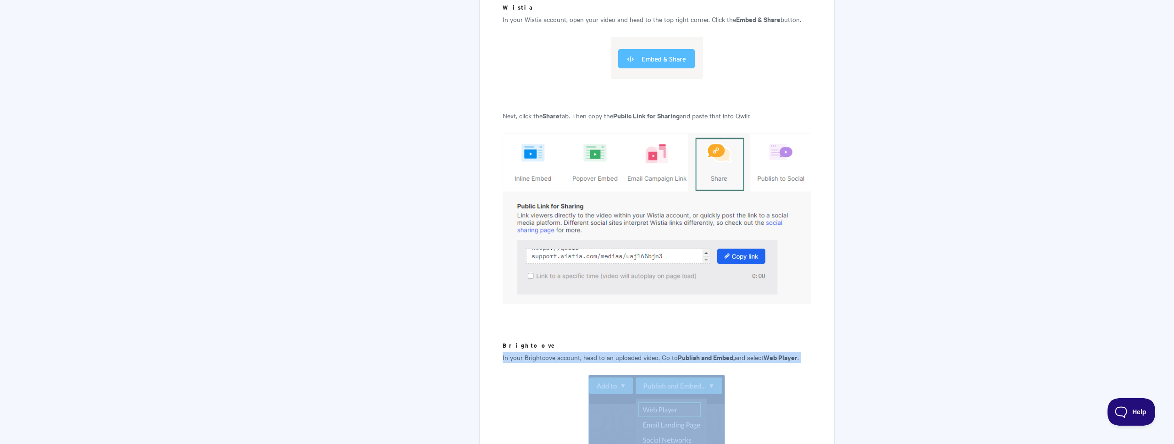
click at [645, 352] on p "In your Brightcove account, head to an uploaded video. Go to Publish and Embed,…" at bounding box center [656, 357] width 309 height 11
click at [647, 352] on p "In your Brightcove account, head to an uploaded video. Go to Publish and Embed,…" at bounding box center [656, 357] width 309 height 11
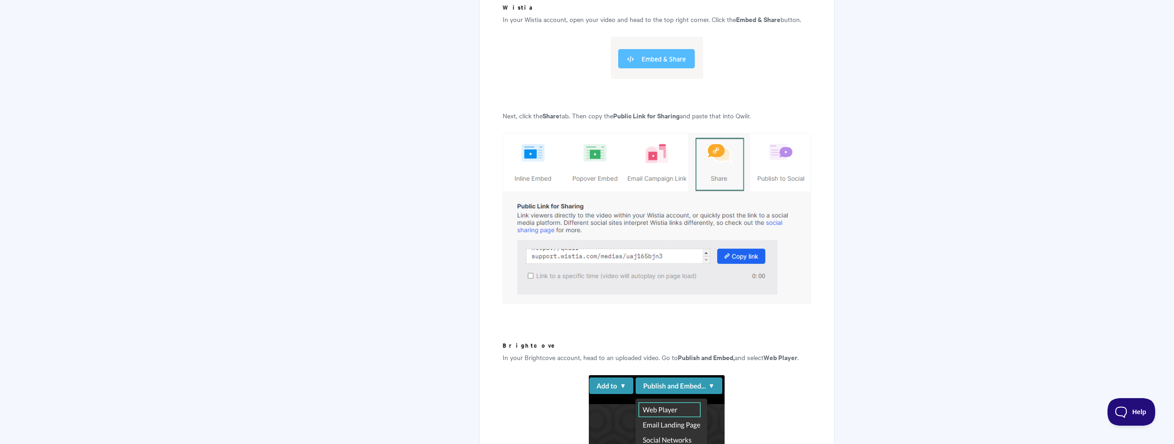
click at [647, 352] on p "In your Brightcove account, head to an uploaded video. Go to Publish and Embed,…" at bounding box center [656, 357] width 309 height 11
click at [653, 352] on p "In your Brightcove account, head to an uploaded video. Go to Publish and Embed,…" at bounding box center [656, 357] width 309 height 11
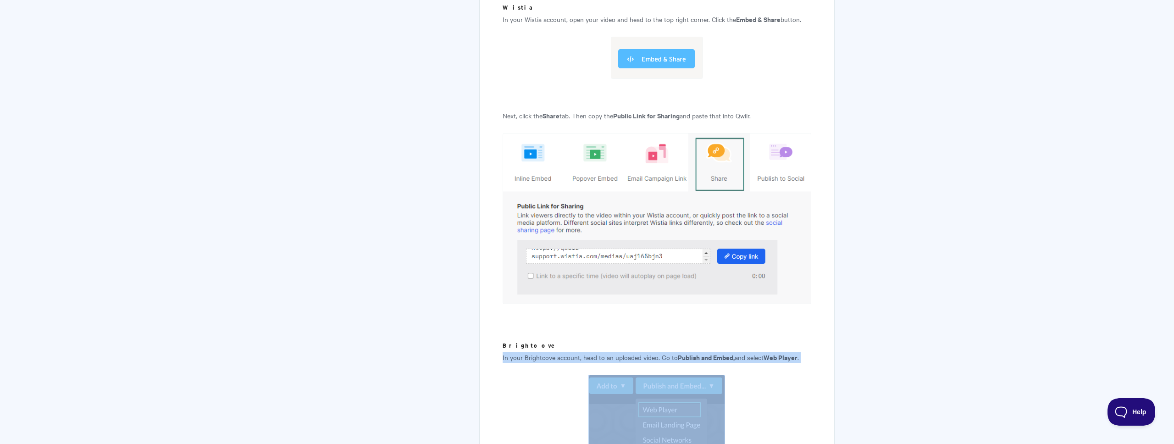
click at [653, 352] on p "In your Brightcove account, head to an uploaded video. Go to Publish and Embed,…" at bounding box center [656, 357] width 309 height 11
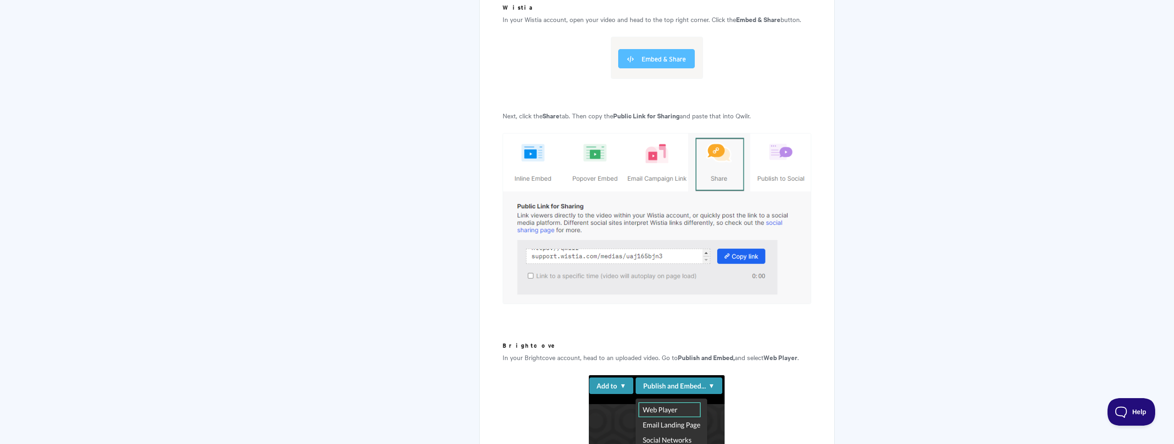
click at [649, 352] on p "In your Brightcove account, head to an uploaded video. Go to Publish and Embed,…" at bounding box center [656, 357] width 309 height 11
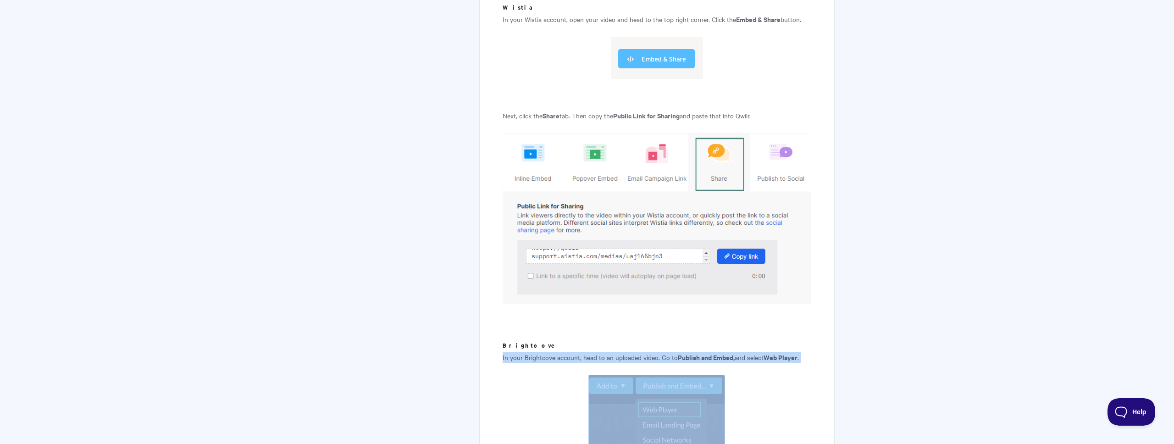
click at [649, 352] on p "In your Brightcove account, head to an uploaded video. Go to Publish and Embed,…" at bounding box center [656, 357] width 309 height 11
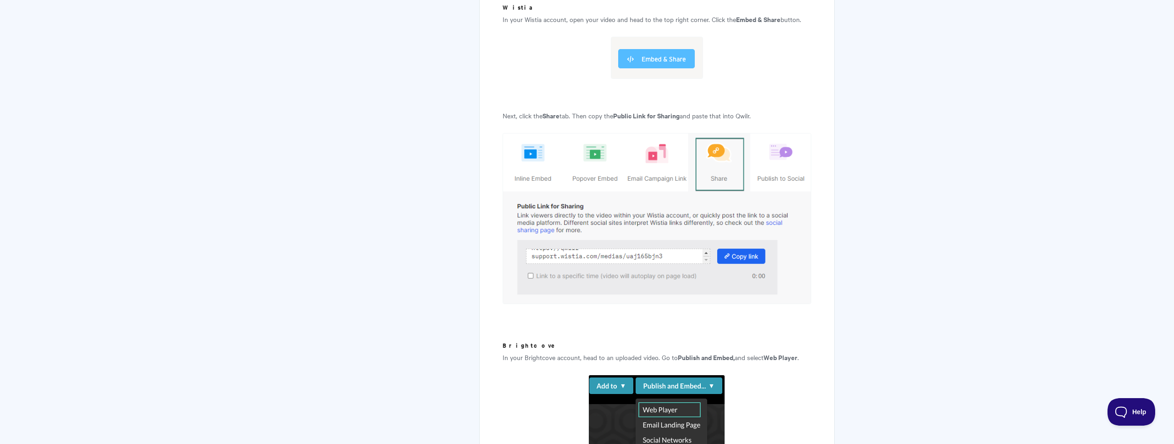
click at [649, 352] on p "In your Brightcove account, head to an uploaded video. Go to Publish and Embed,…" at bounding box center [656, 357] width 309 height 11
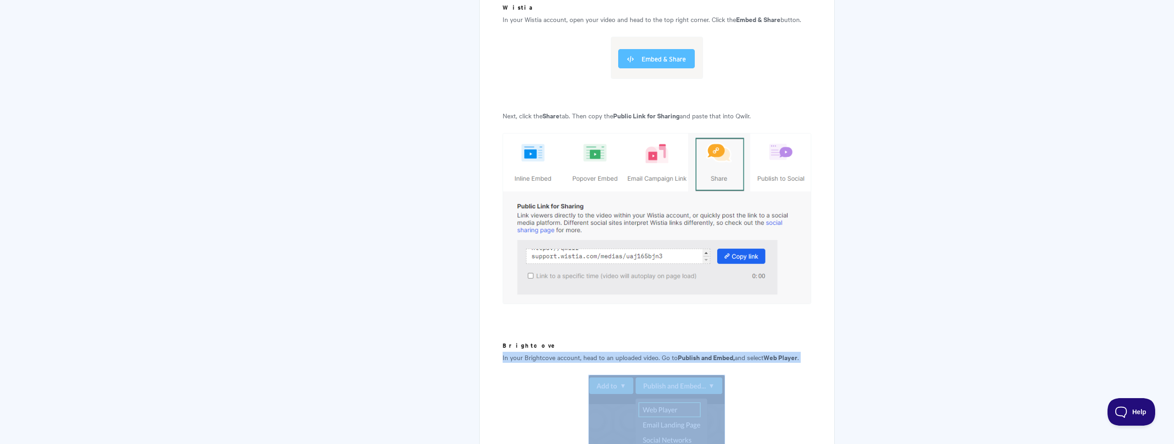
click at [649, 352] on p "In your Brightcove account, head to an uploaded video. Go to Publish and Embed,…" at bounding box center [656, 357] width 309 height 11
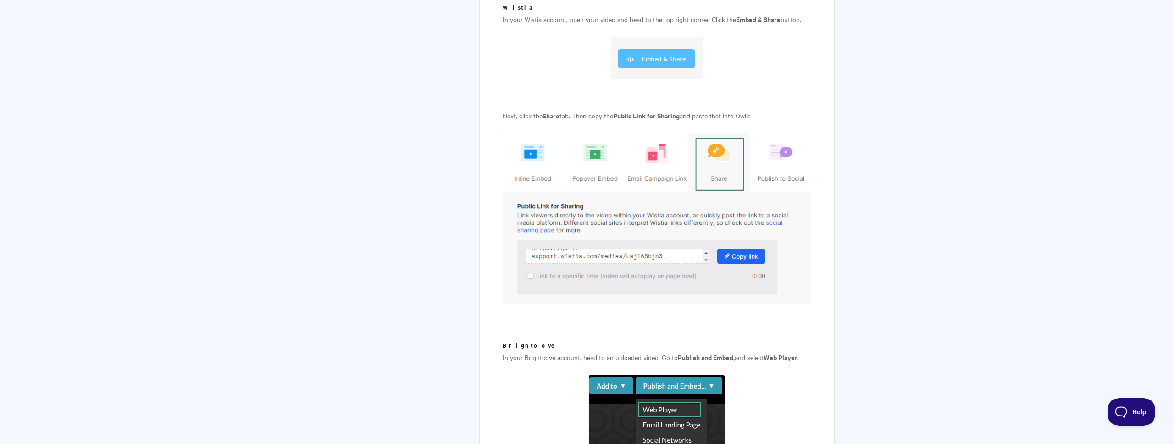
click at [661, 352] on p "In your Brightcove account, head to an uploaded video. Go to Publish and Embed,…" at bounding box center [656, 357] width 309 height 11
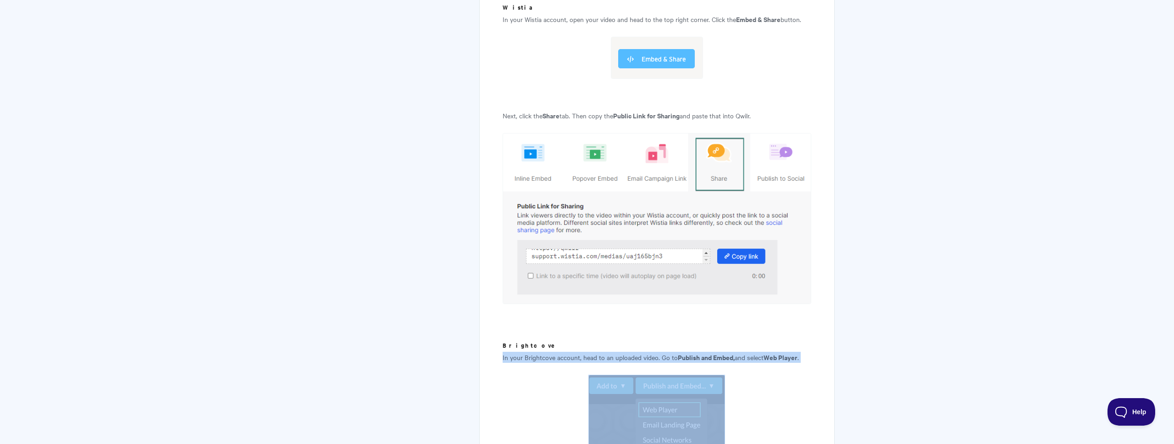
click at [661, 352] on p "In your Brightcove account, head to an uploaded video. Go to Publish and Embed,…" at bounding box center [656, 357] width 309 height 11
click at [654, 352] on p "In your Brightcove account, head to an uploaded video. Go to Publish and Embed,…" at bounding box center [656, 357] width 309 height 11
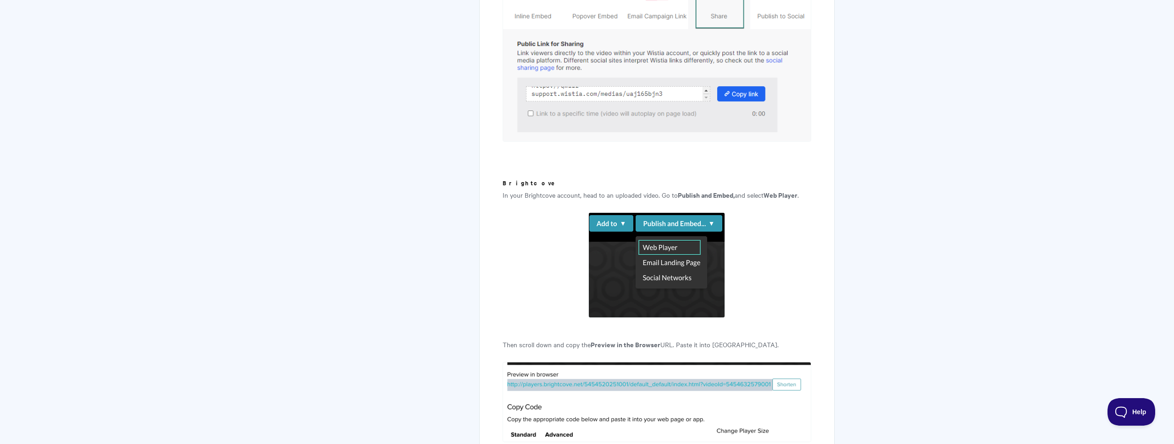
scroll to position [2222, 0]
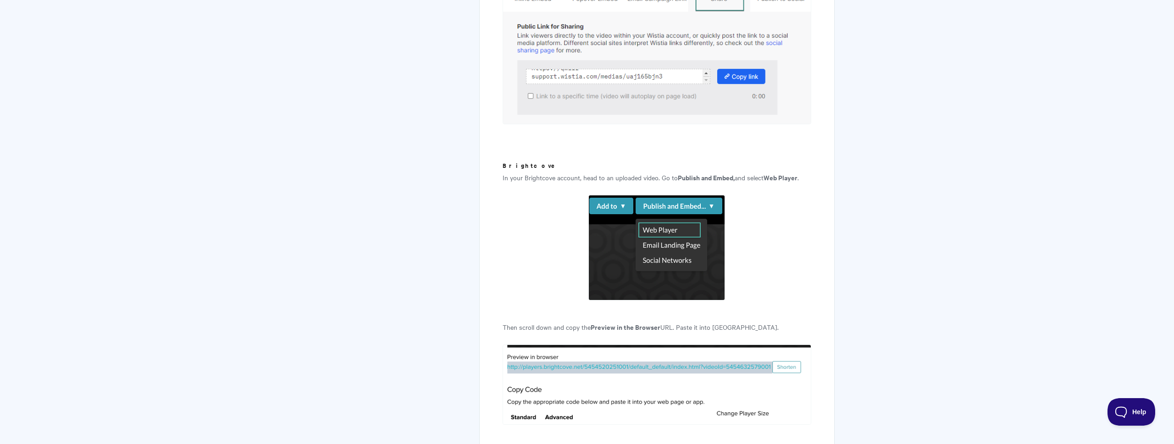
click at [626, 322] on strong "Preview in the Browser" at bounding box center [626, 327] width 70 height 10
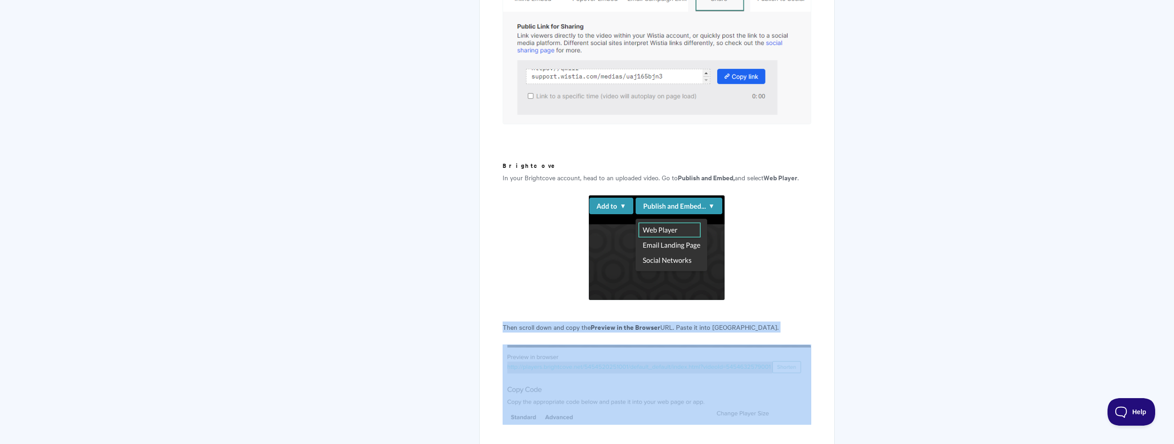
click at [626, 322] on strong "Preview in the Browser" at bounding box center [626, 327] width 70 height 10
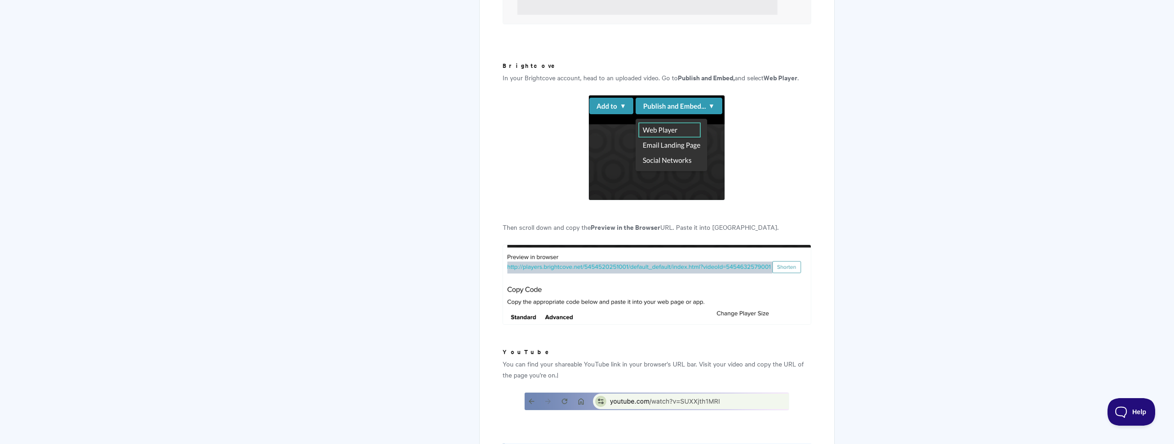
scroll to position [2323, 0]
click at [655, 357] on p "You can find your shareable YouTube link in your browser's URL bar. Visit your …" at bounding box center [656, 368] width 309 height 22
click at [696, 357] on p "You can find your shareable YouTube link in your browser's URL bar. Visit your …" at bounding box center [656, 368] width 309 height 22
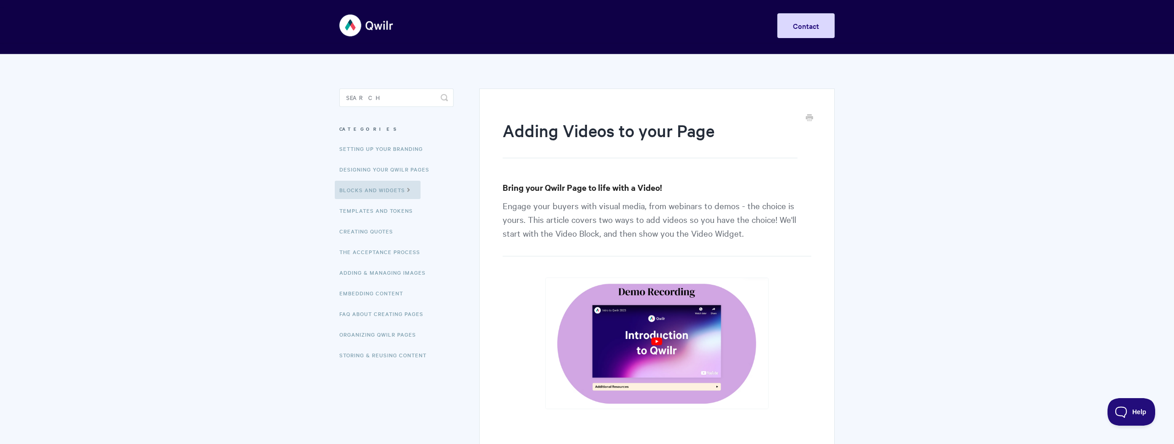
scroll to position [0, 0]
